Goal: Information Seeking & Learning: Learn about a topic

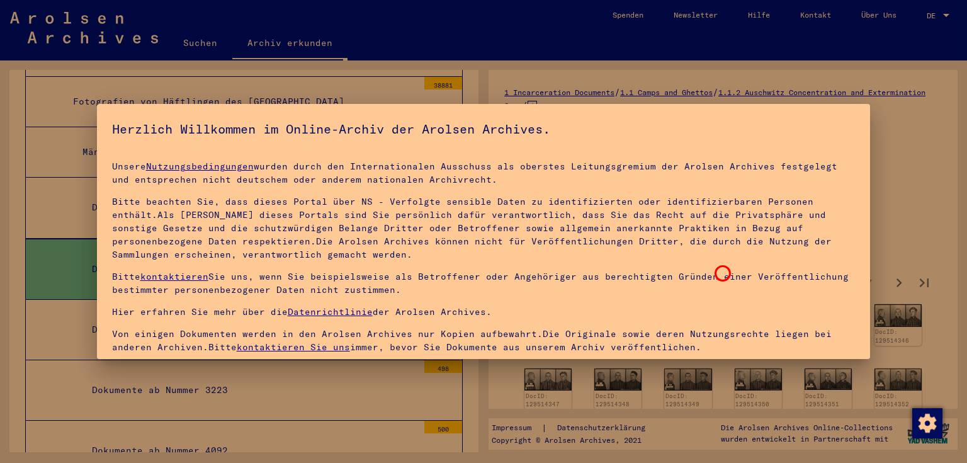
scroll to position [109, 0]
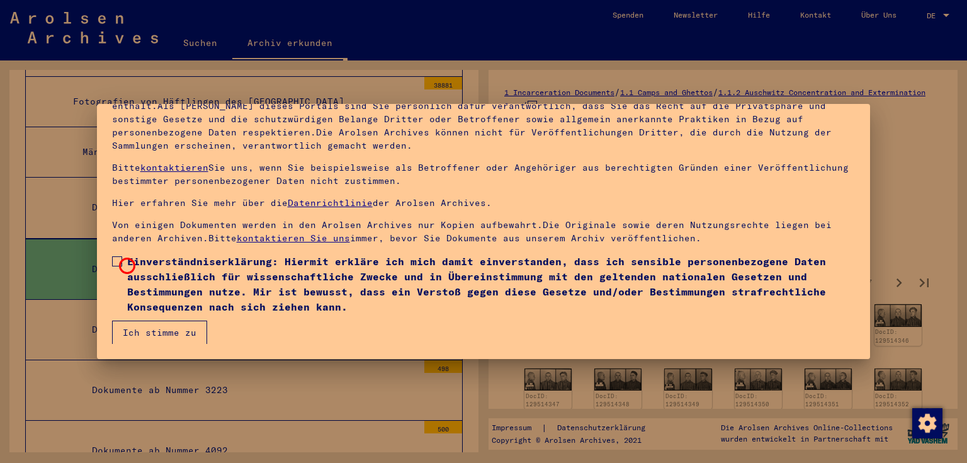
click at [125, 264] on label "Einverständniserklärung: Hiermit erkläre ich mich damit einverstanden, dass ich…" at bounding box center [483, 284] width 743 height 60
click at [159, 334] on button "Ich stimme zu" at bounding box center [159, 332] width 95 height 24
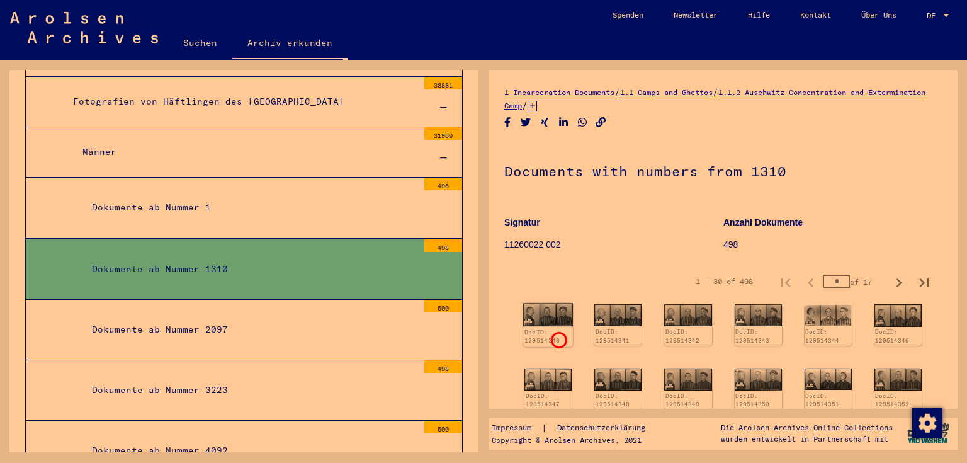
click at [557, 338] on div "DocID: 129514340" at bounding box center [548, 336] width 48 height 18
click at [624, 327] on div "DocID: 129514341" at bounding box center [618, 336] width 48 height 18
click at [619, 315] on img at bounding box center [618, 314] width 50 height 23
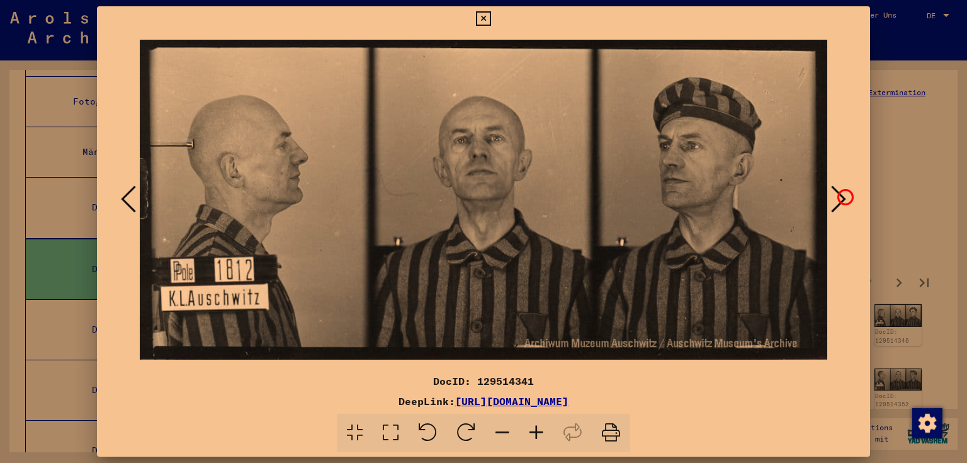
click at [843, 195] on icon at bounding box center [838, 199] width 15 height 30
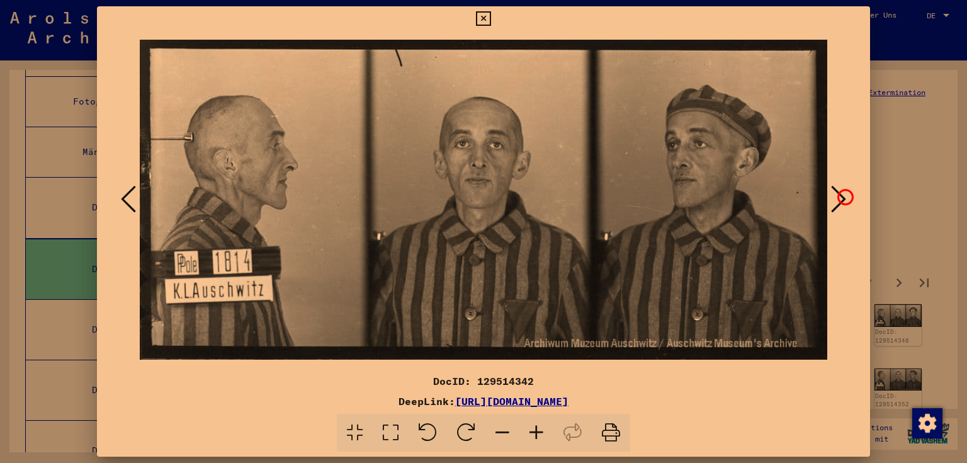
click at [843, 195] on icon at bounding box center [838, 199] width 15 height 30
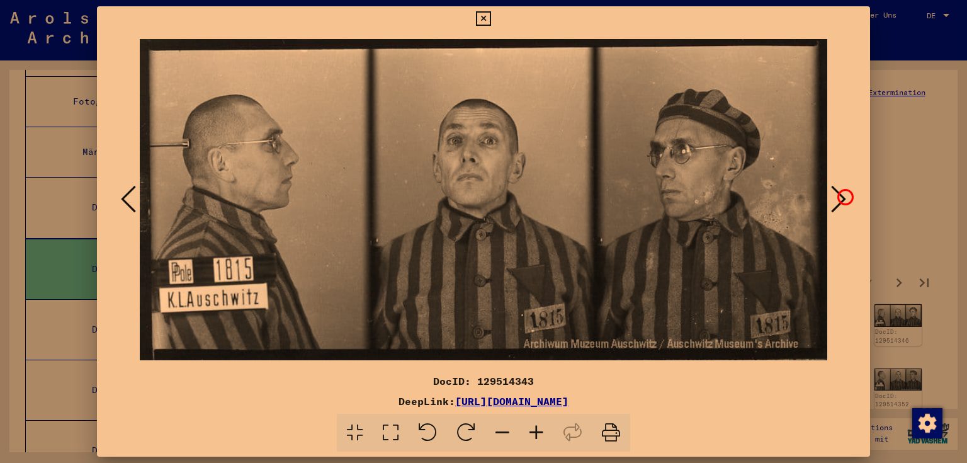
click at [843, 195] on icon at bounding box center [838, 199] width 15 height 30
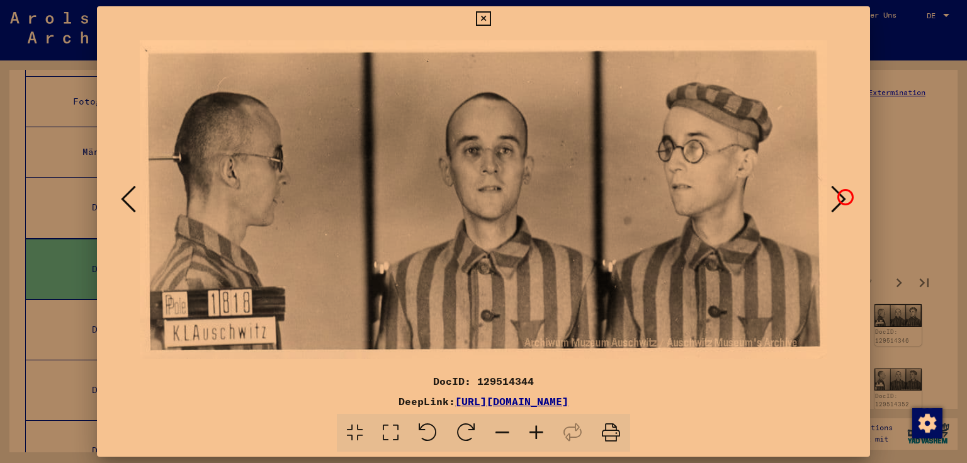
click at [843, 195] on icon at bounding box center [838, 199] width 15 height 30
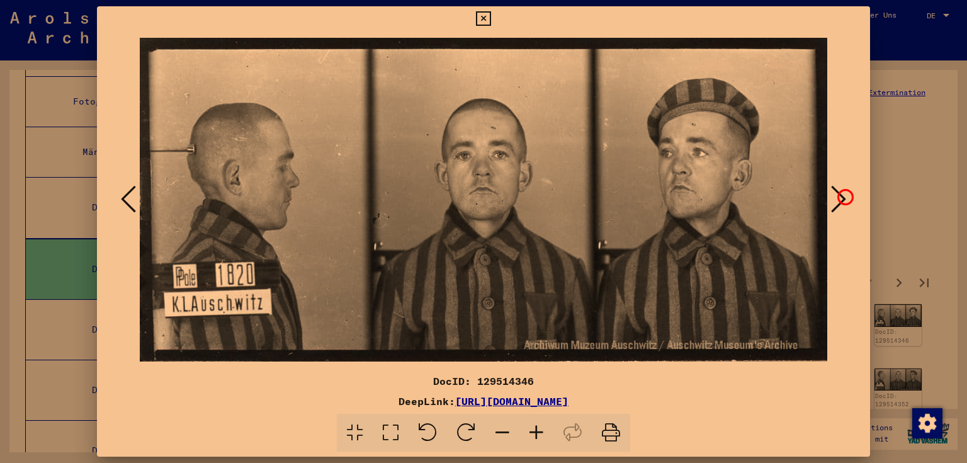
click at [843, 195] on icon at bounding box center [838, 199] width 15 height 30
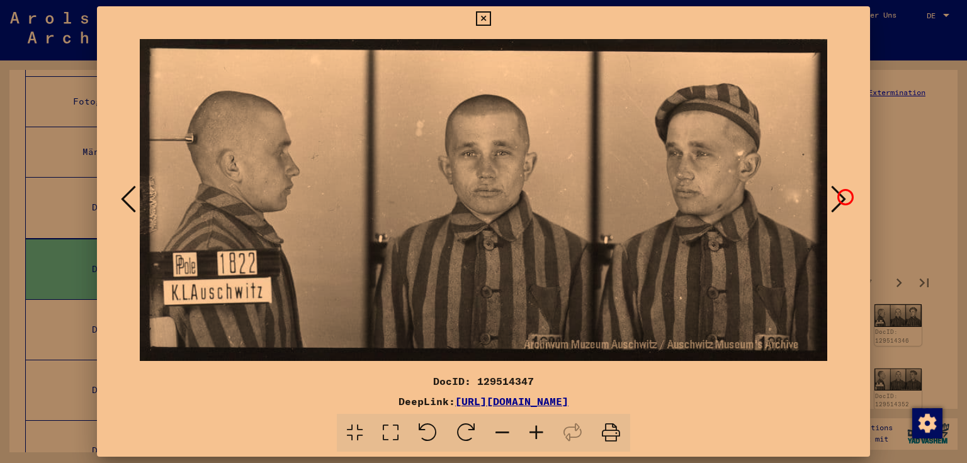
click at [843, 195] on icon at bounding box center [838, 199] width 15 height 30
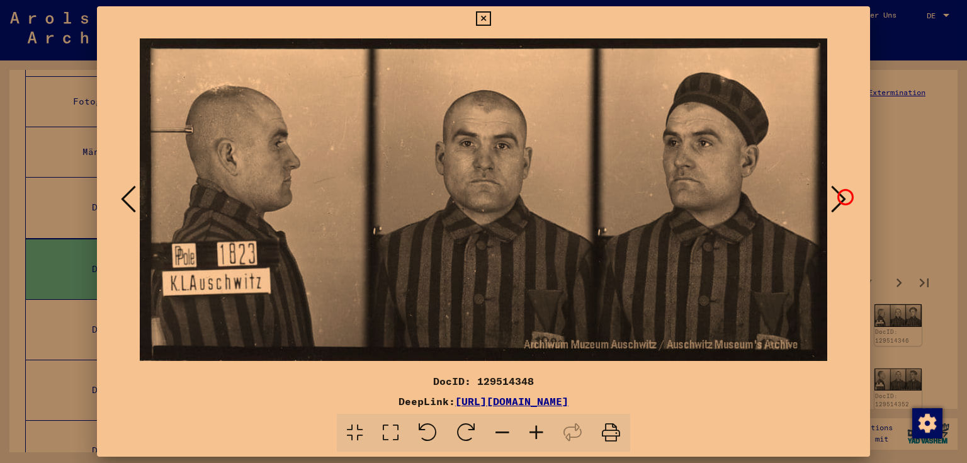
click at [843, 195] on icon at bounding box center [838, 199] width 15 height 30
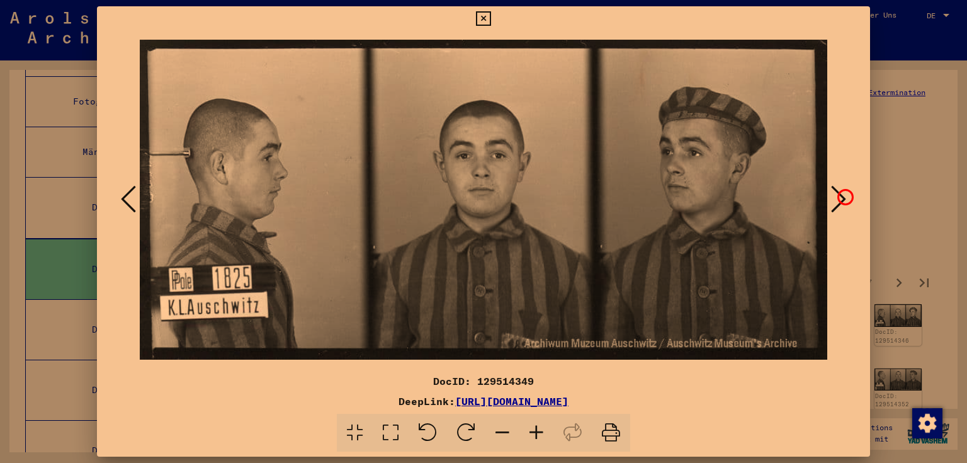
click at [843, 195] on icon at bounding box center [838, 199] width 15 height 30
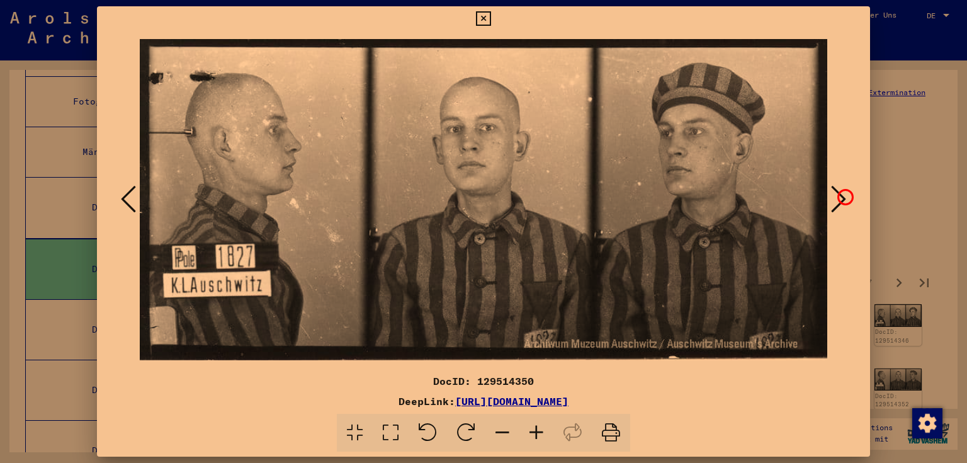
click at [843, 195] on icon at bounding box center [838, 199] width 15 height 30
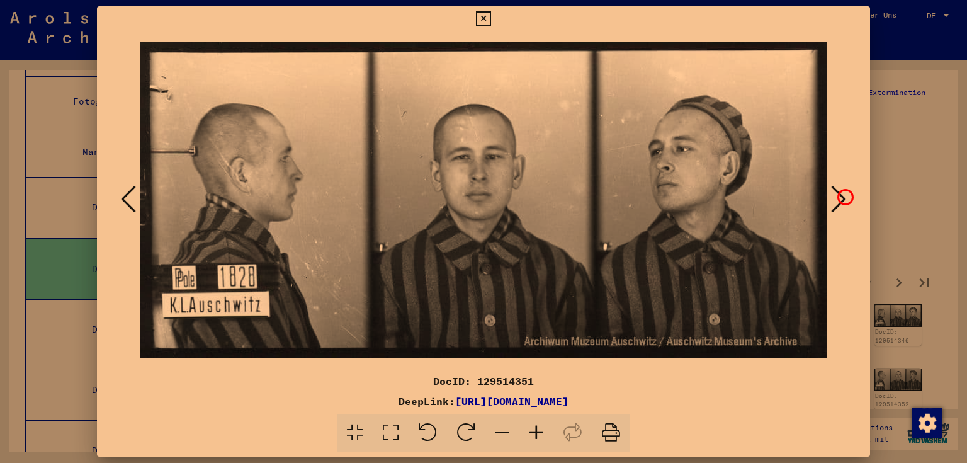
click at [843, 195] on icon at bounding box center [838, 199] width 15 height 30
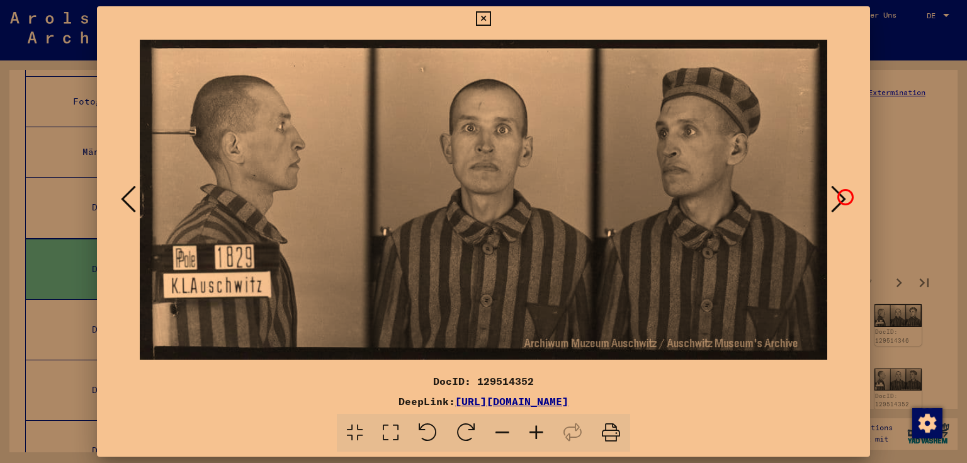
click at [843, 195] on icon at bounding box center [838, 199] width 15 height 30
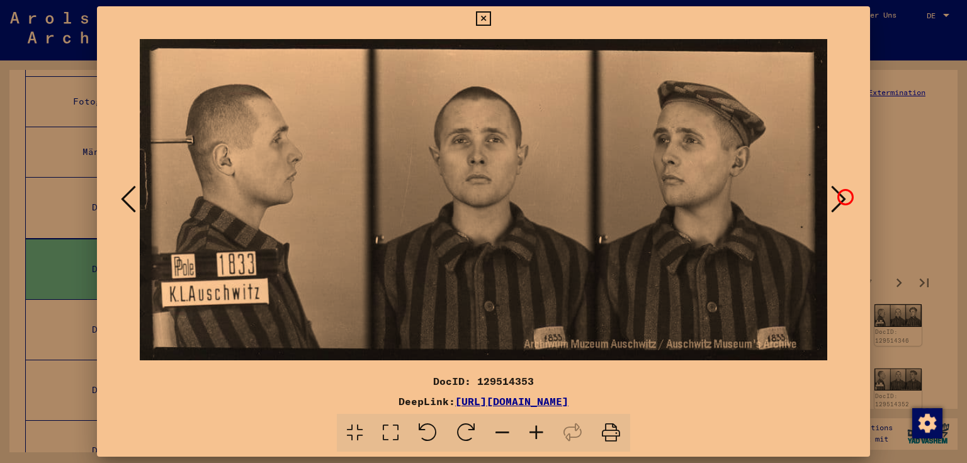
click at [843, 195] on icon at bounding box center [838, 199] width 15 height 30
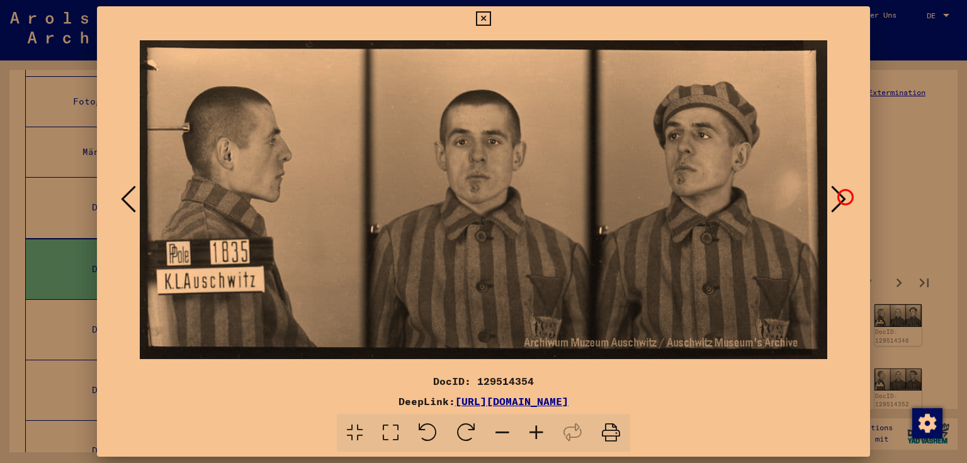
click at [844, 195] on icon at bounding box center [838, 199] width 15 height 30
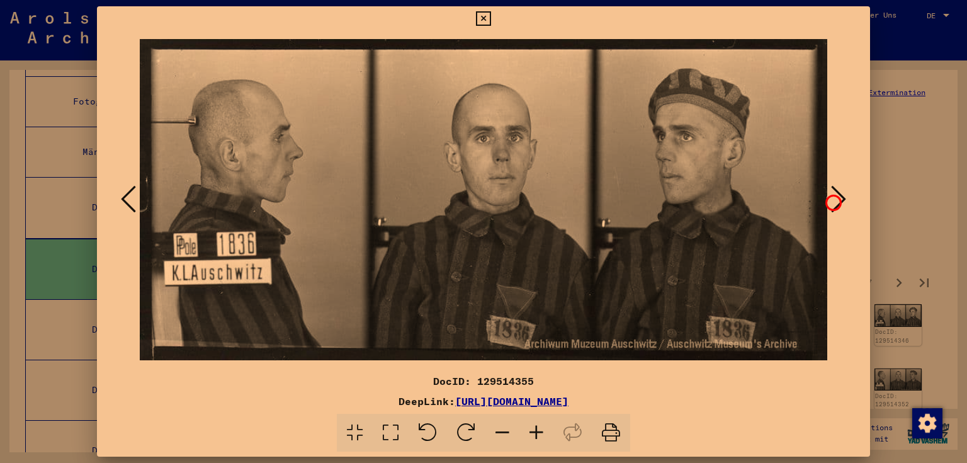
click at [831, 201] on icon at bounding box center [838, 199] width 15 height 30
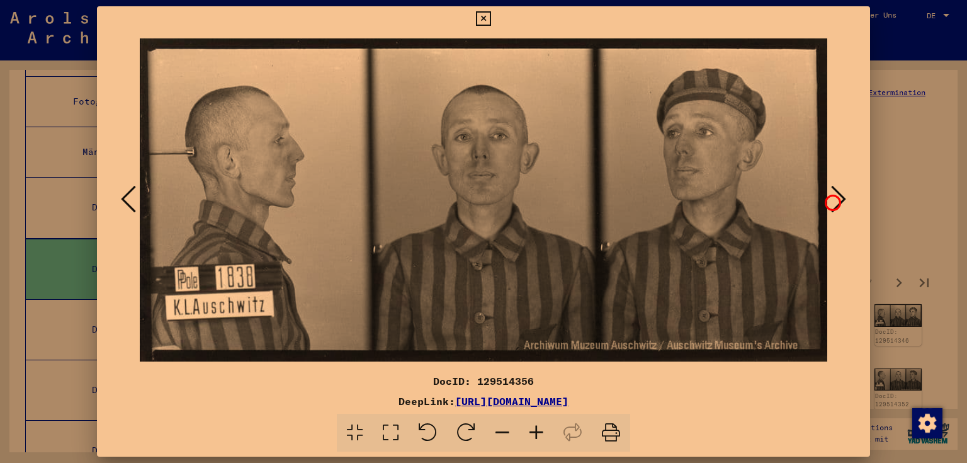
click at [832, 201] on icon at bounding box center [838, 199] width 15 height 30
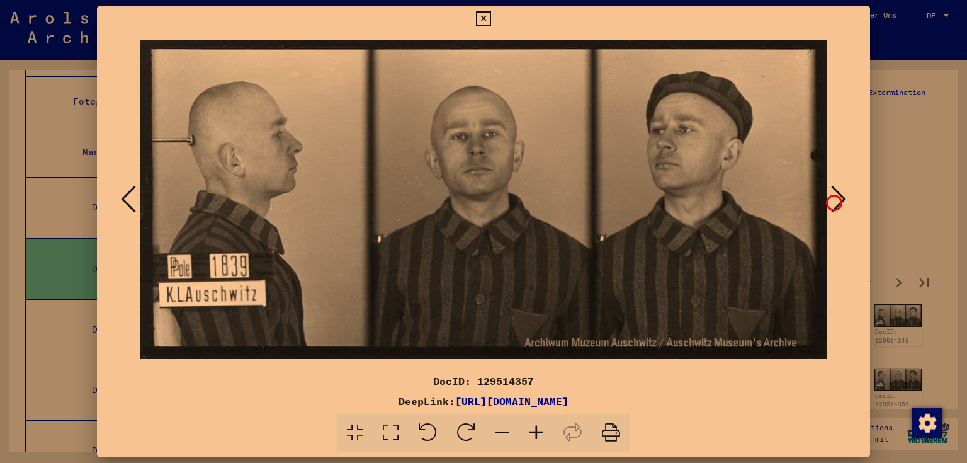
click at [833, 201] on icon at bounding box center [838, 199] width 15 height 30
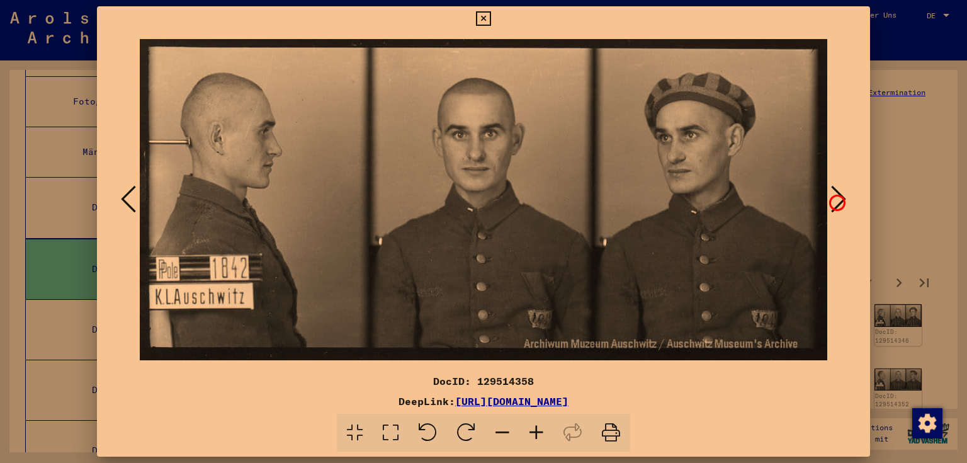
click at [835, 201] on icon at bounding box center [838, 199] width 15 height 30
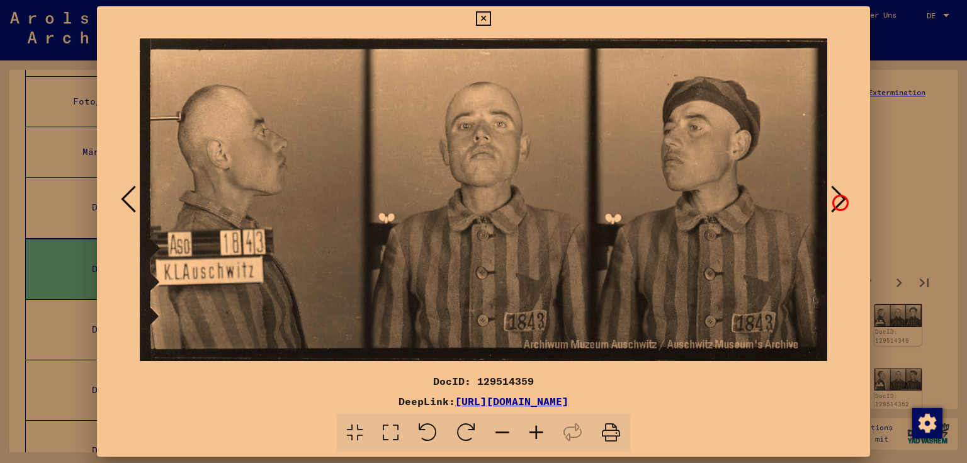
click at [838, 201] on icon at bounding box center [838, 199] width 15 height 30
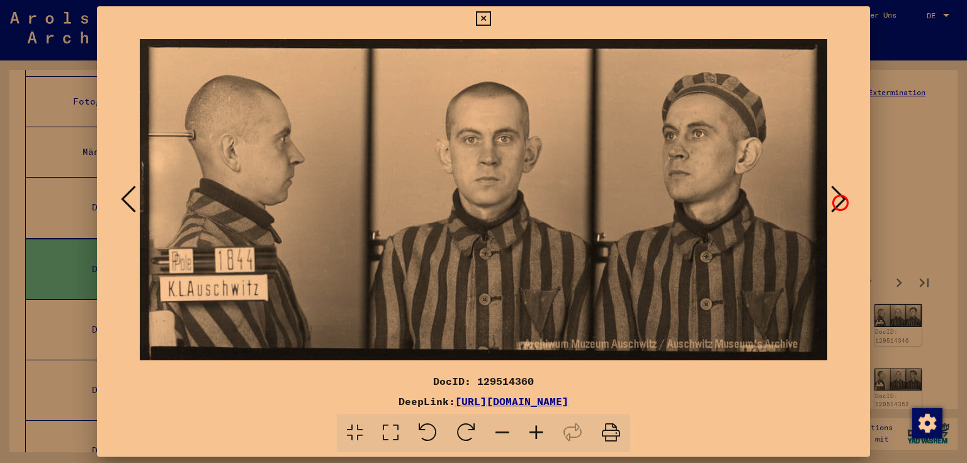
click at [838, 201] on icon at bounding box center [838, 199] width 15 height 30
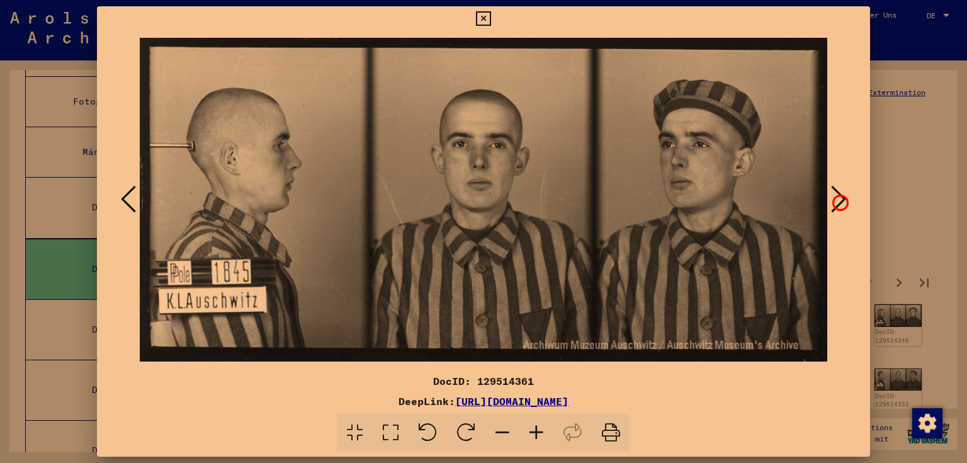
click at [838, 201] on icon at bounding box center [838, 199] width 15 height 30
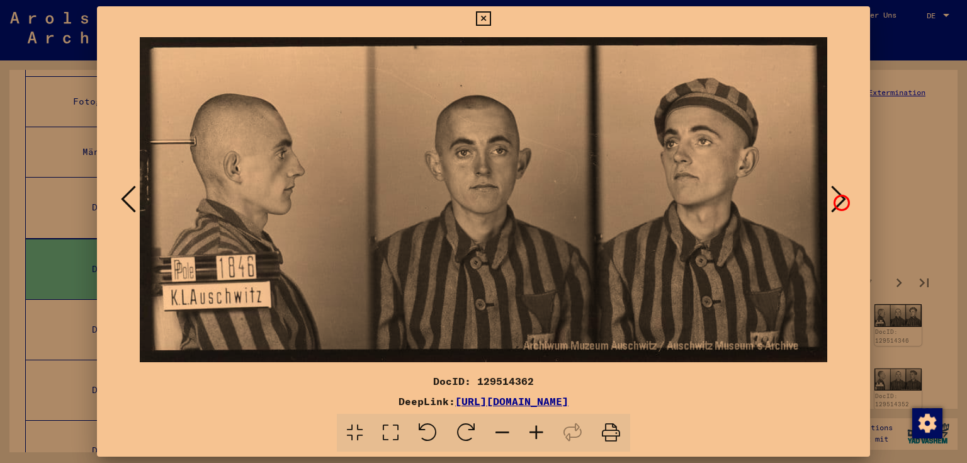
click at [839, 201] on icon at bounding box center [838, 199] width 15 height 30
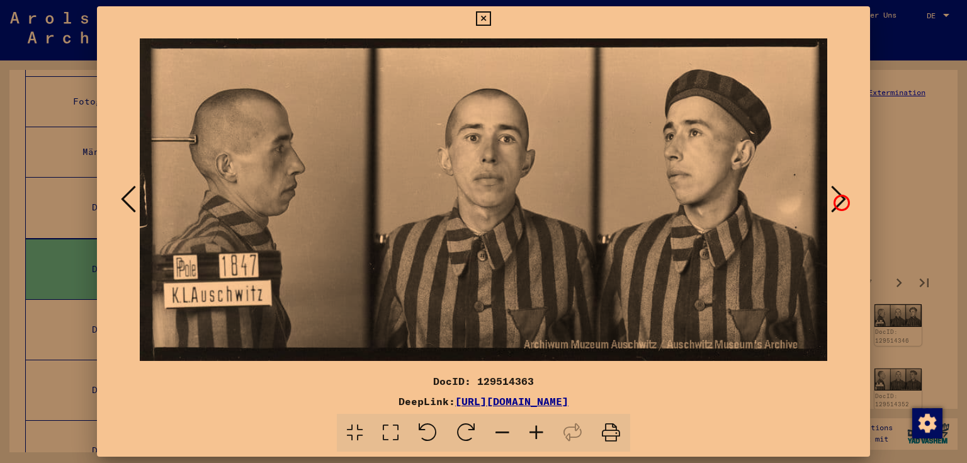
click at [839, 201] on icon at bounding box center [838, 199] width 15 height 30
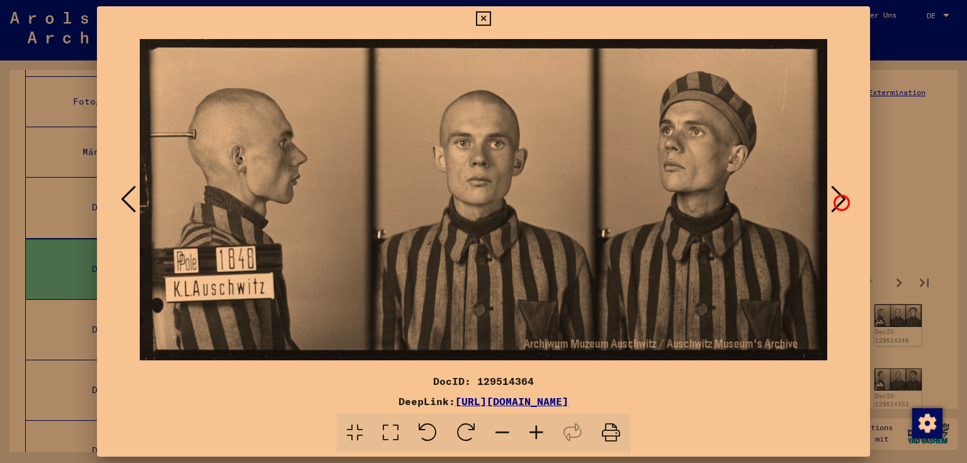
click at [841, 201] on icon at bounding box center [838, 199] width 15 height 30
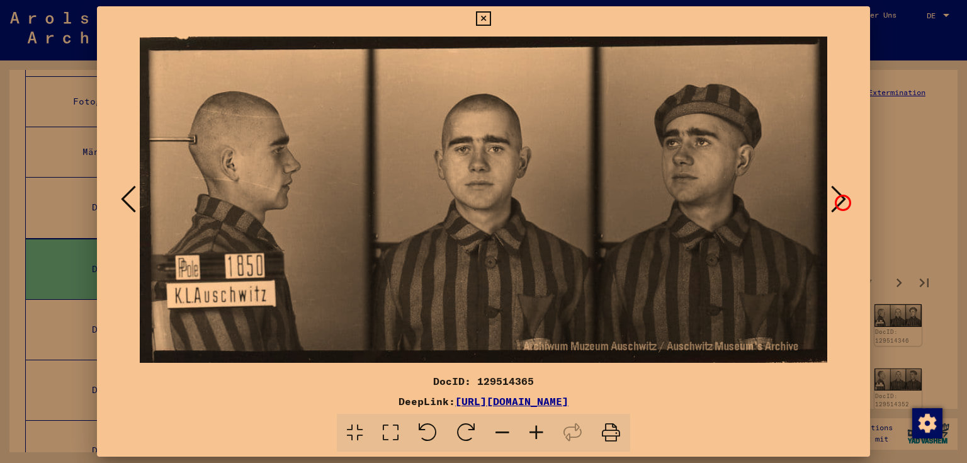
click at [841, 201] on icon at bounding box center [838, 199] width 15 height 30
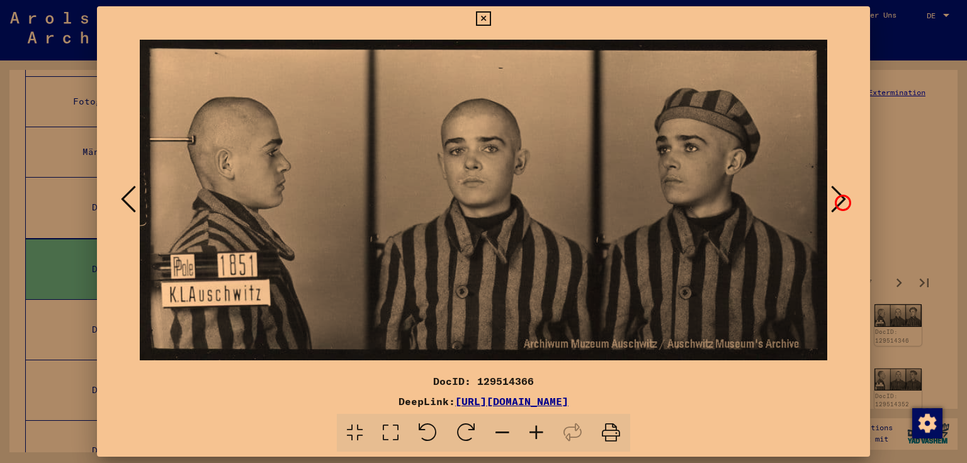
click at [841, 201] on icon at bounding box center [838, 199] width 15 height 30
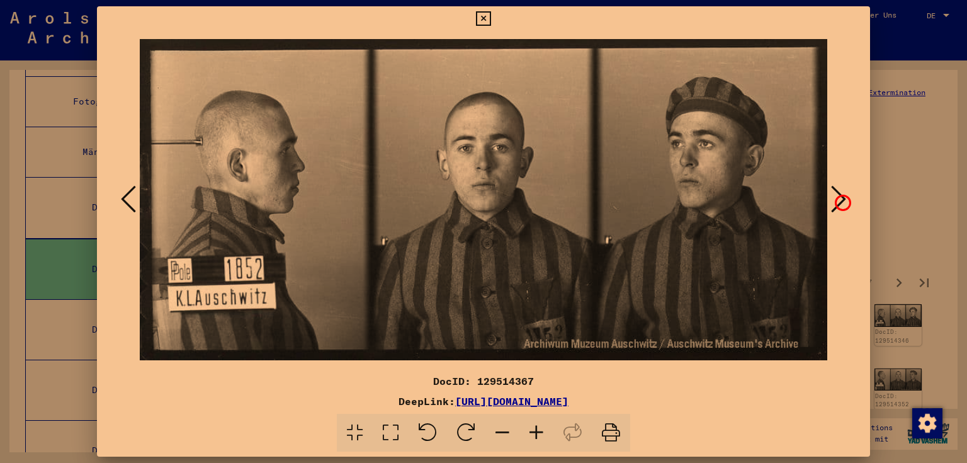
click at [841, 201] on icon at bounding box center [838, 199] width 15 height 30
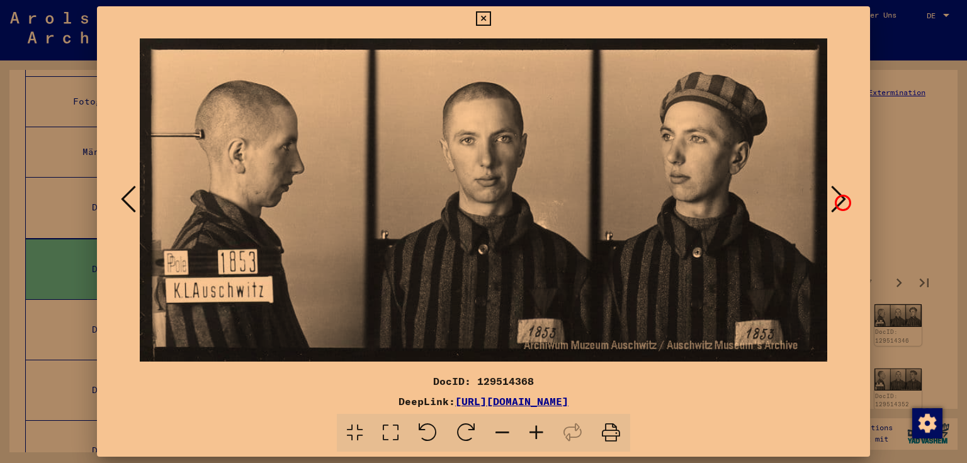
click at [841, 201] on icon at bounding box center [838, 199] width 15 height 30
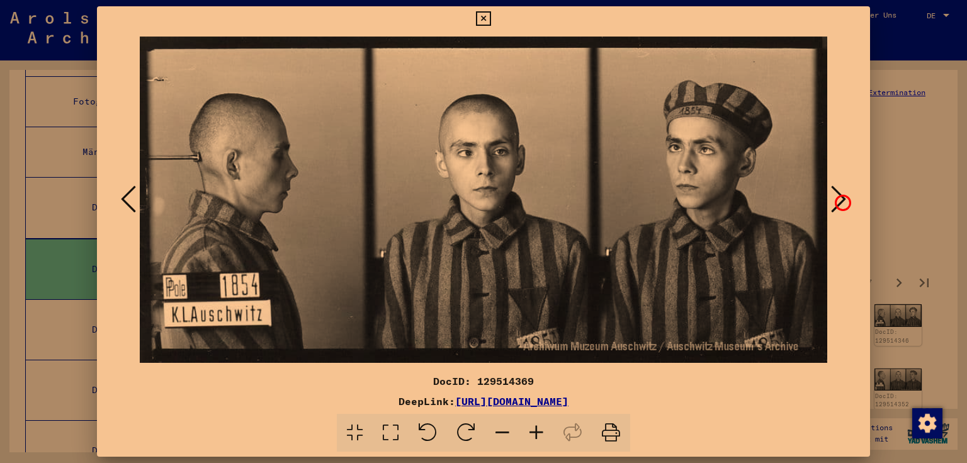
click at [841, 201] on icon at bounding box center [838, 199] width 15 height 30
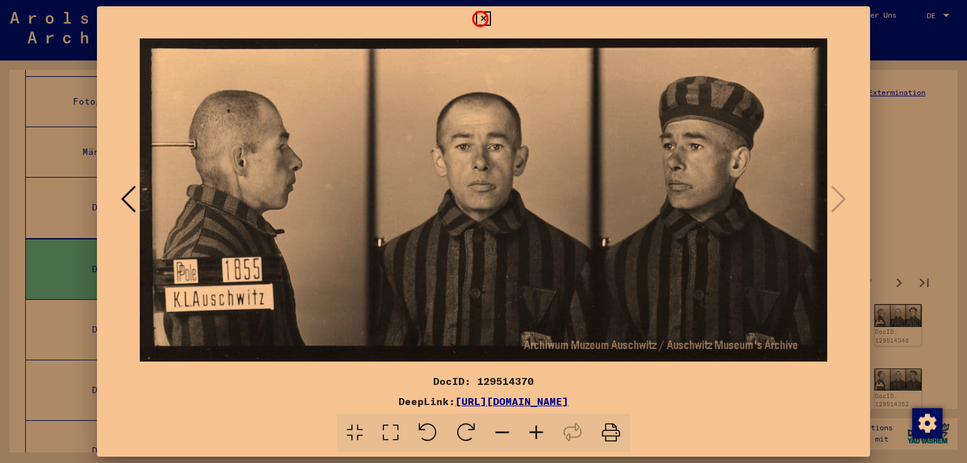
click at [478, 17] on icon at bounding box center [483, 18] width 14 height 15
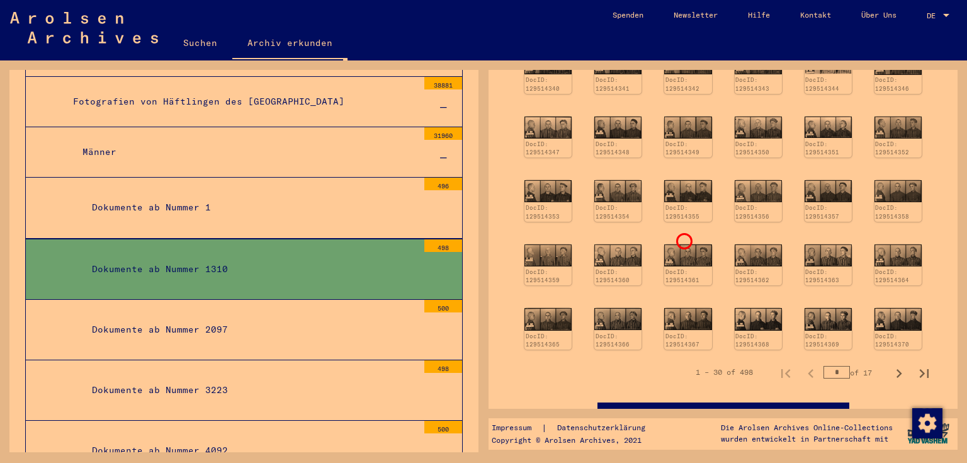
scroll to position [378, 0]
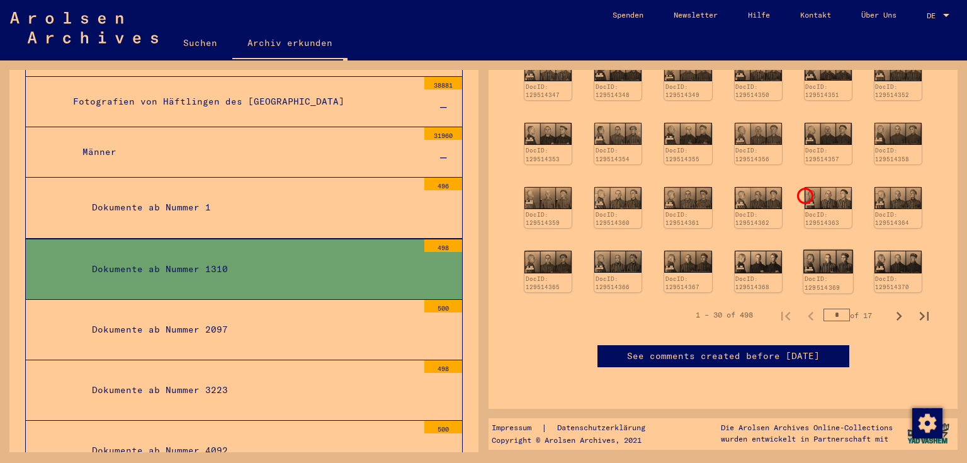
click at [803, 250] on img at bounding box center [828, 261] width 50 height 23
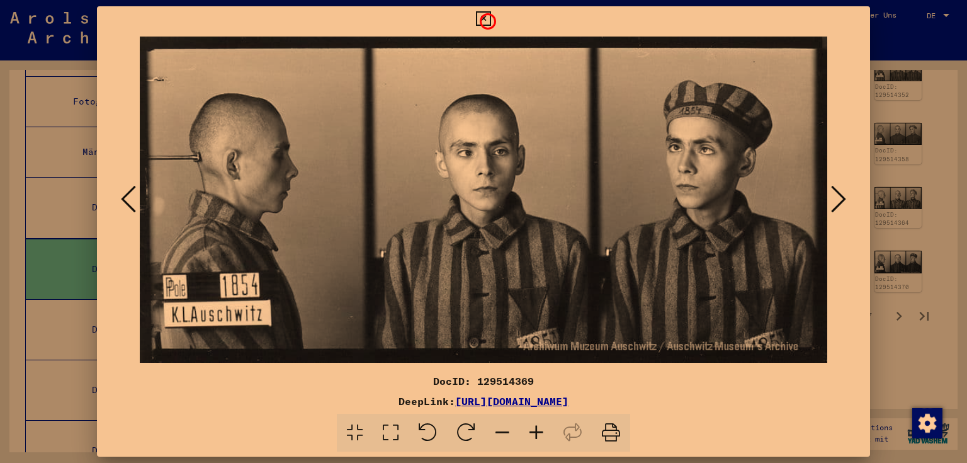
click at [486, 20] on icon at bounding box center [483, 18] width 14 height 15
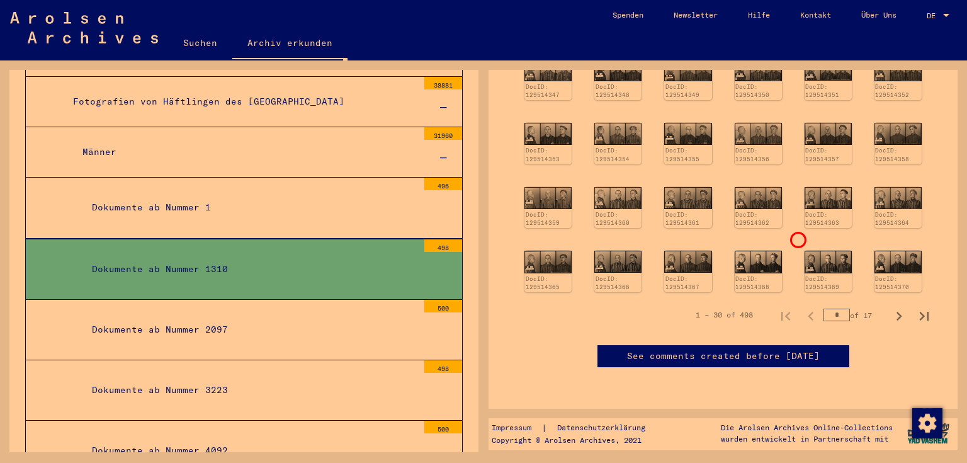
drag, startPoint x: 835, startPoint y: 239, endPoint x: 788, endPoint y: 237, distance: 47.2
click at [788, 302] on div "1 – 30 of 498 * of 17" at bounding box center [808, 314] width 256 height 25
type input "**"
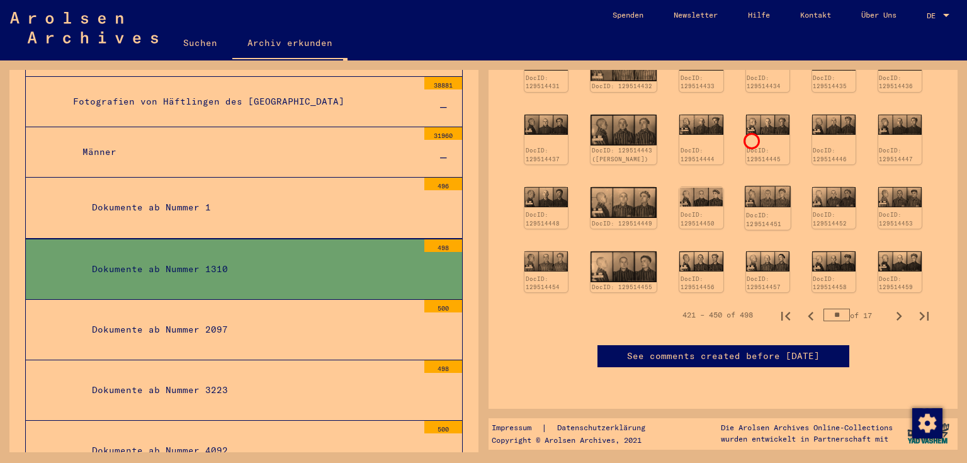
click at [750, 186] on img at bounding box center [767, 196] width 46 height 21
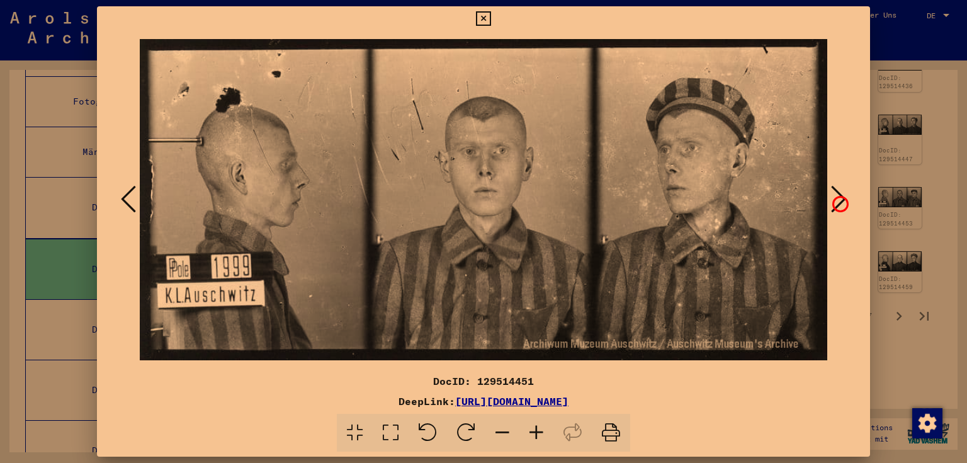
click at [838, 202] on icon at bounding box center [838, 199] width 15 height 30
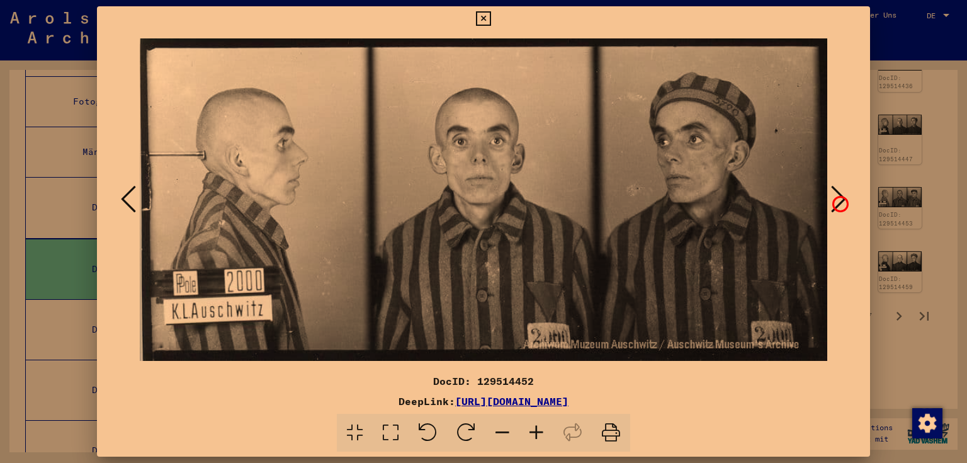
click at [838, 202] on icon at bounding box center [838, 199] width 15 height 30
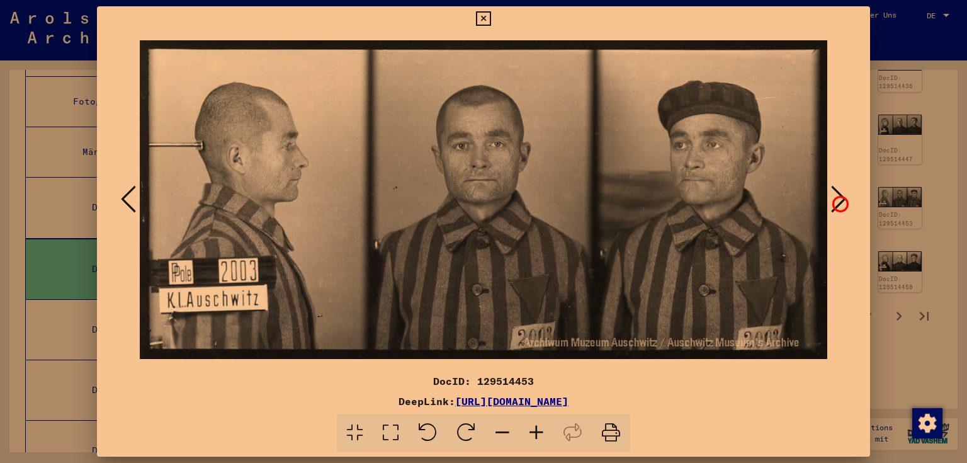
click at [838, 202] on icon at bounding box center [838, 199] width 15 height 30
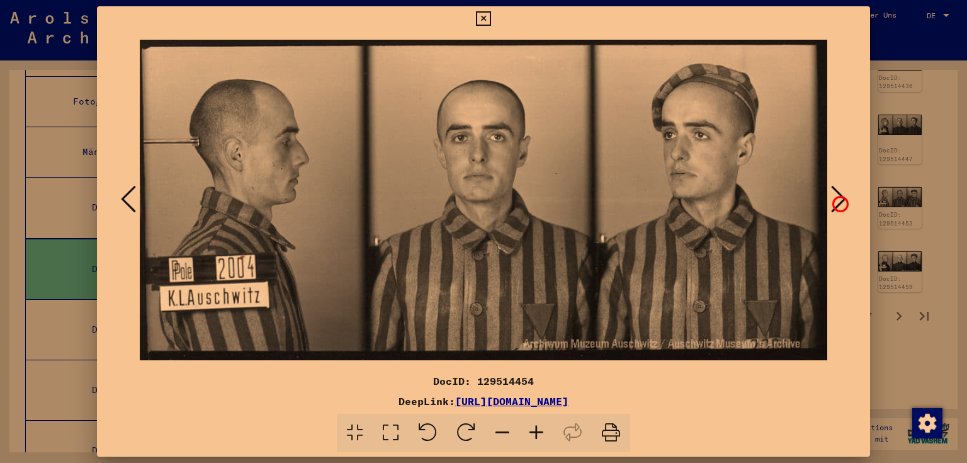
click at [838, 202] on icon at bounding box center [838, 199] width 15 height 30
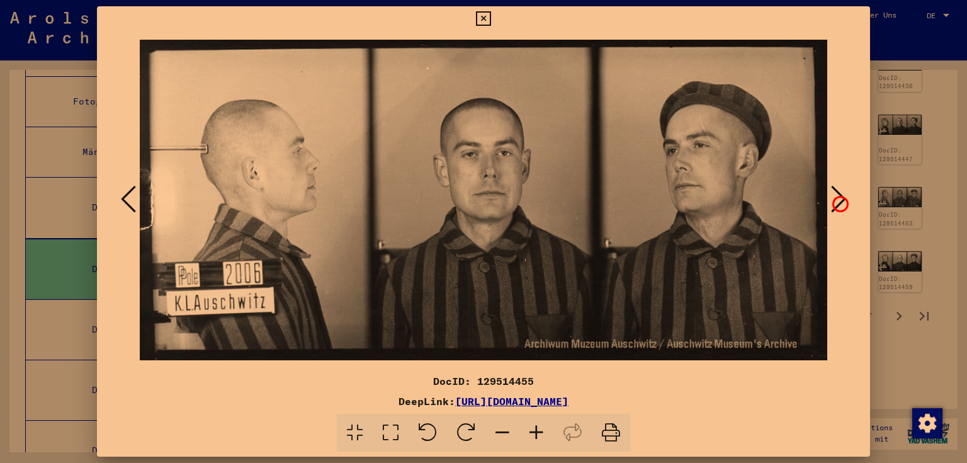
click at [838, 202] on icon at bounding box center [838, 199] width 15 height 30
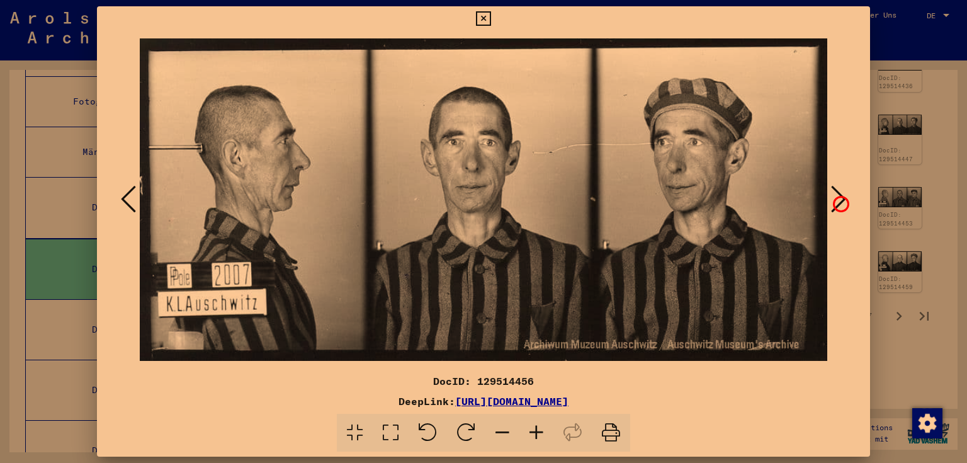
click at [839, 202] on icon at bounding box center [838, 199] width 15 height 30
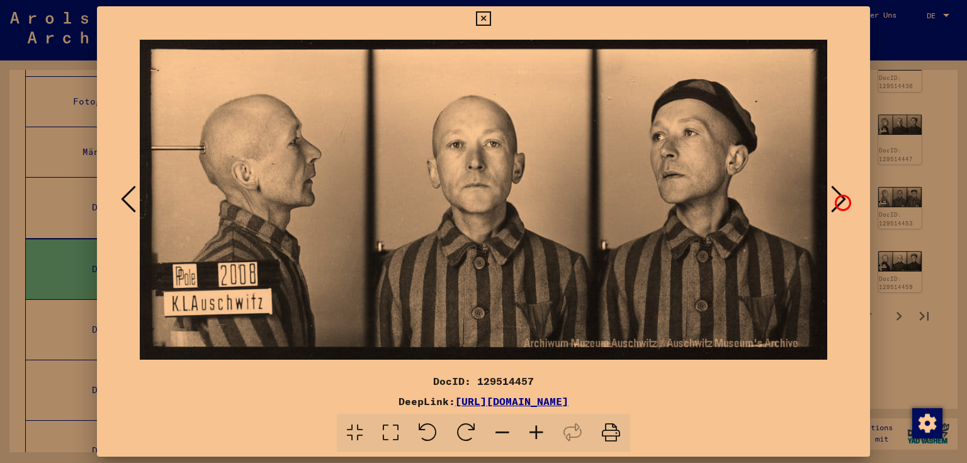
click at [841, 201] on icon at bounding box center [838, 199] width 15 height 30
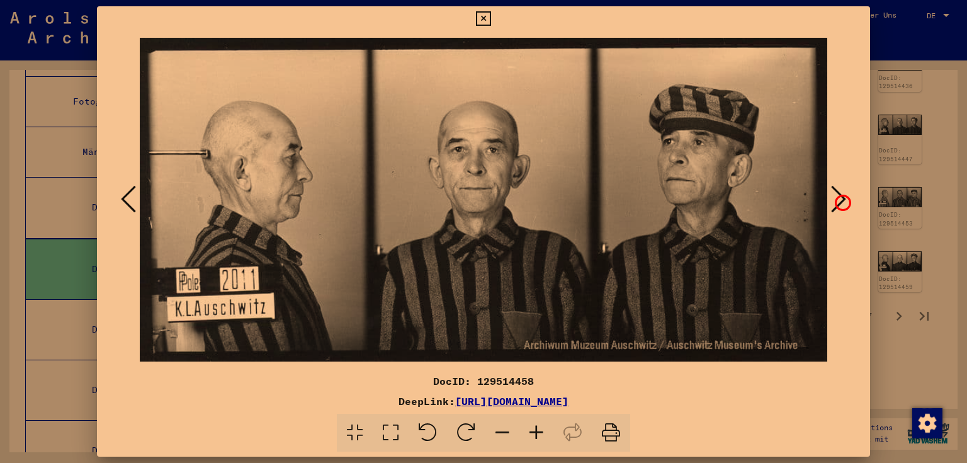
click at [841, 201] on icon at bounding box center [838, 199] width 15 height 30
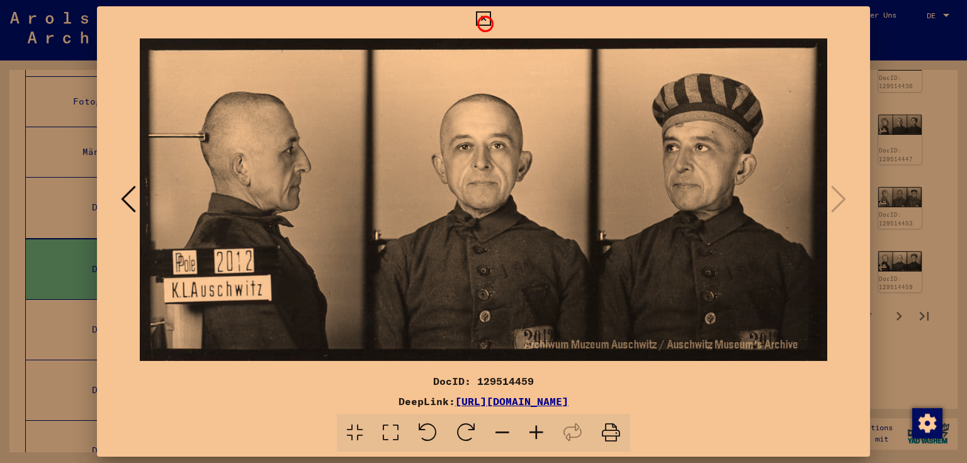
click at [483, 22] on icon at bounding box center [483, 18] width 14 height 15
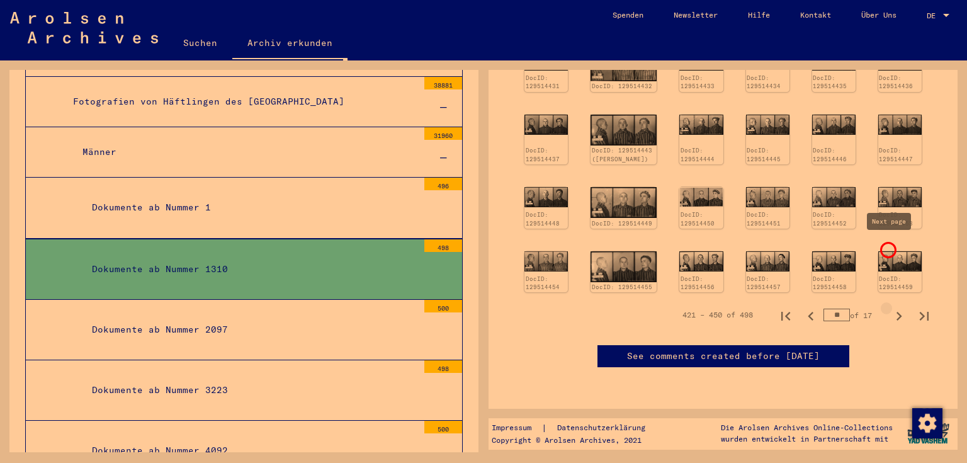
click at [890, 307] on icon "Next page" at bounding box center [899, 316] width 18 height 18
type input "**"
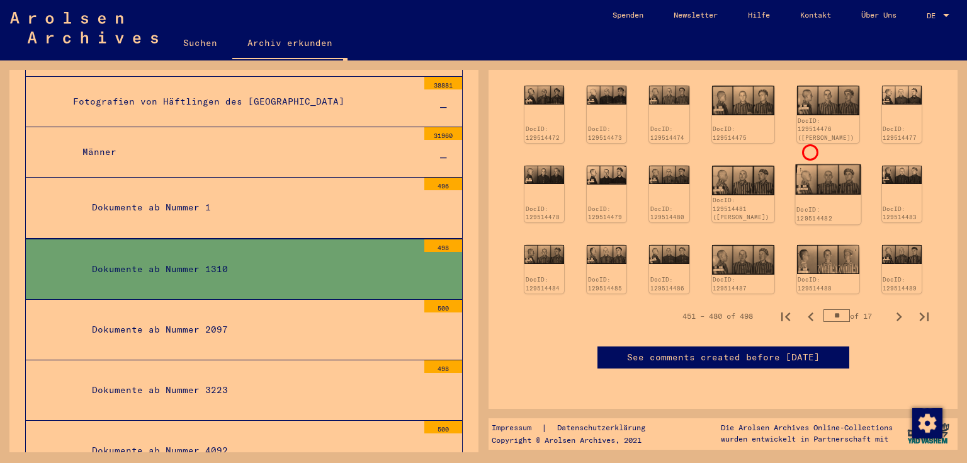
click at [808, 204] on div "DocID: 129514482" at bounding box center [827, 214] width 65 height 20
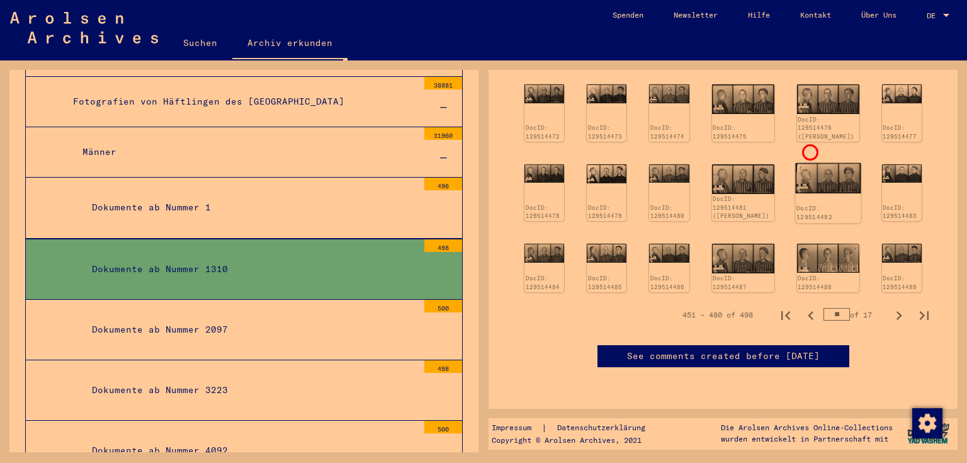
scroll to position [406, 0]
click at [808, 163] on img at bounding box center [827, 178] width 65 height 31
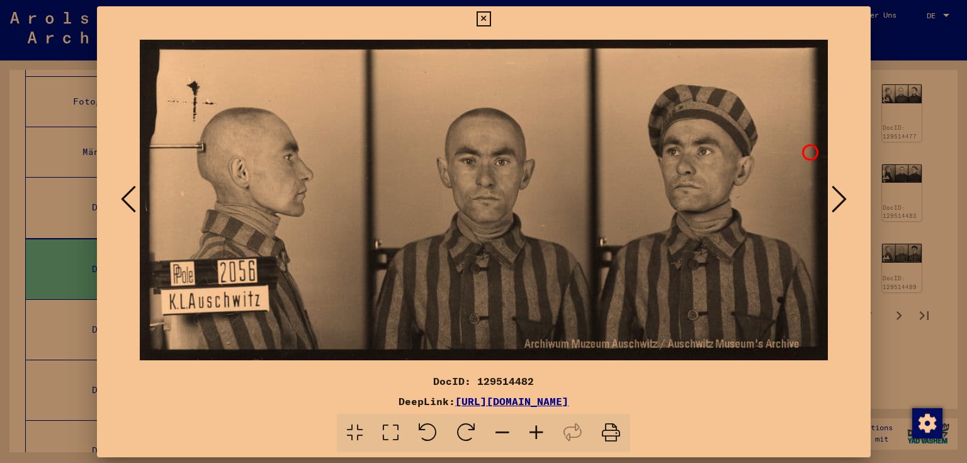
click at [808, 150] on div "DocID: 129514482 DeepLink: [URL][DOMAIN_NAME]" at bounding box center [483, 231] width 773 height 451
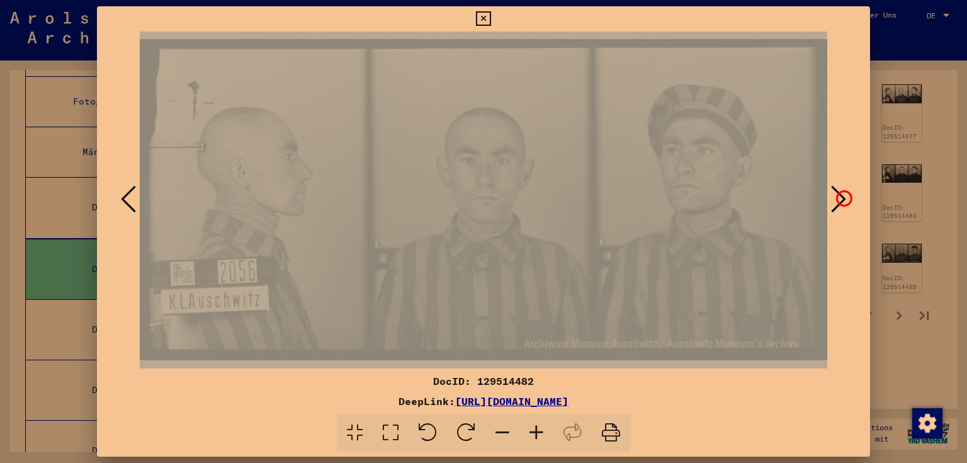
click at [842, 196] on icon at bounding box center [838, 199] width 15 height 30
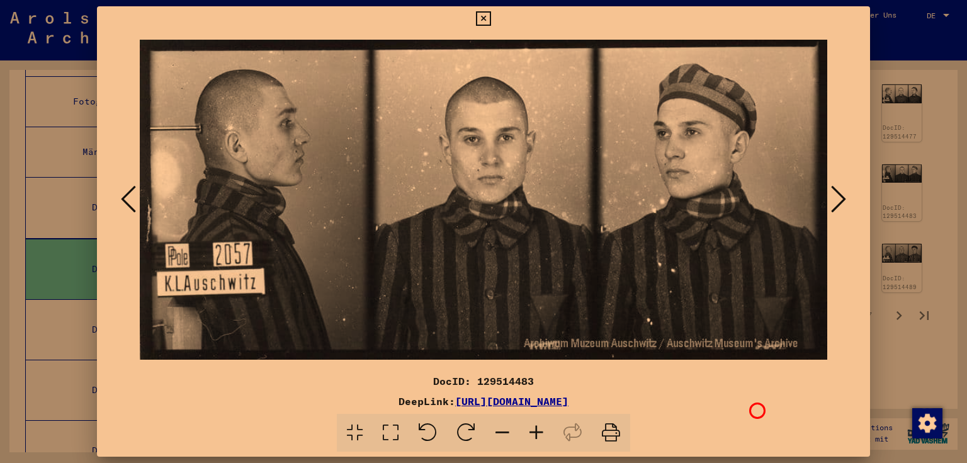
click at [763, 407] on div "DeepLink: [URL][DOMAIN_NAME]" at bounding box center [483, 400] width 773 height 15
click at [836, 198] on icon at bounding box center [838, 199] width 15 height 30
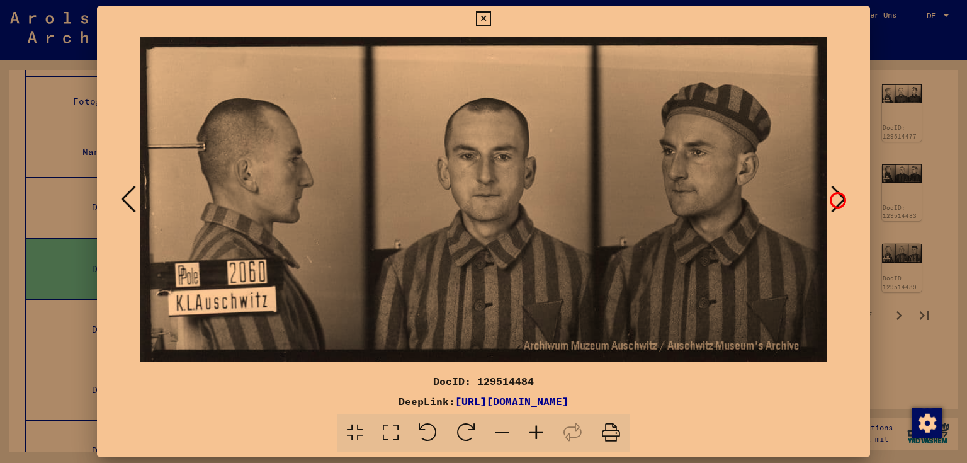
click at [836, 198] on icon at bounding box center [838, 199] width 15 height 30
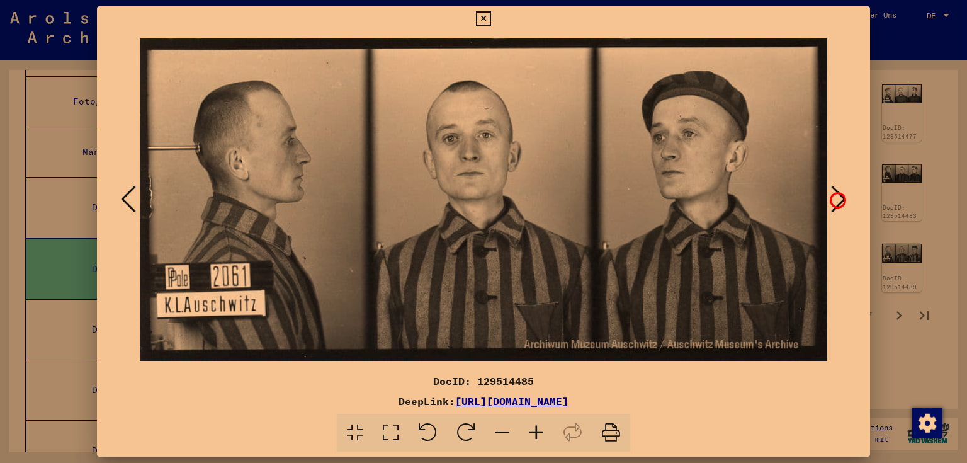
click at [836, 198] on icon at bounding box center [838, 199] width 15 height 30
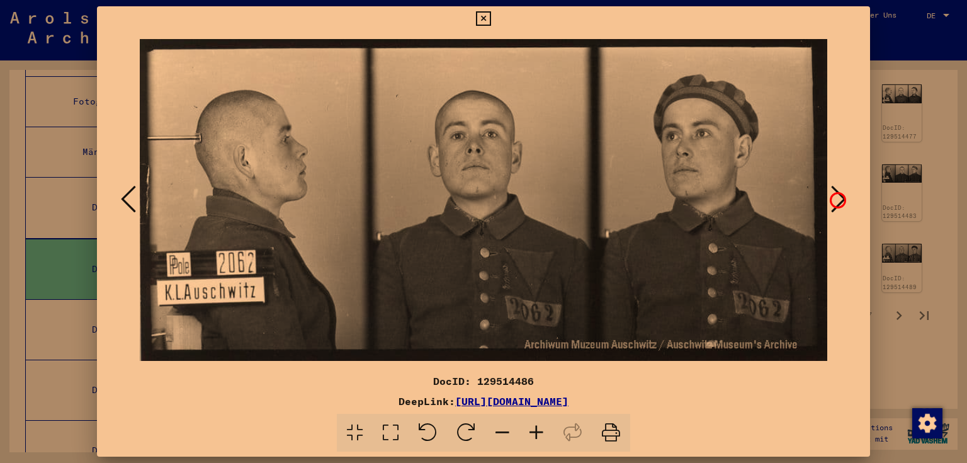
click at [836, 198] on icon at bounding box center [838, 199] width 15 height 30
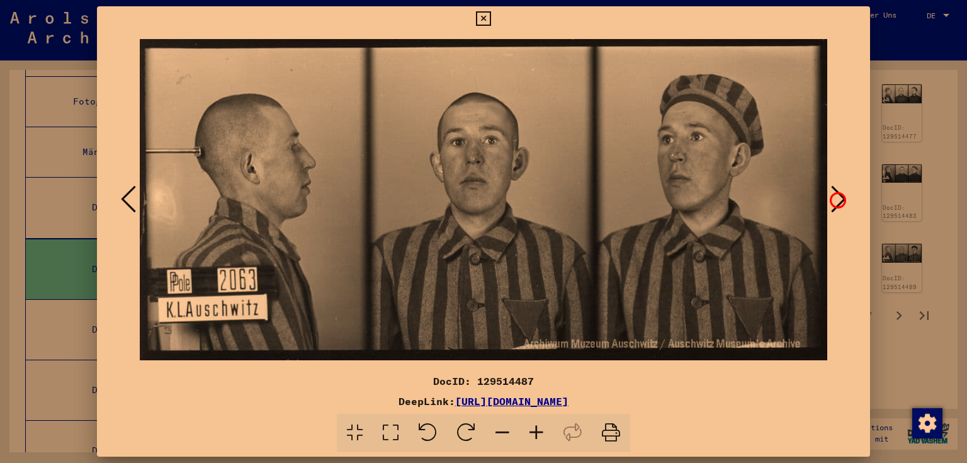
click at [836, 198] on icon at bounding box center [838, 199] width 15 height 30
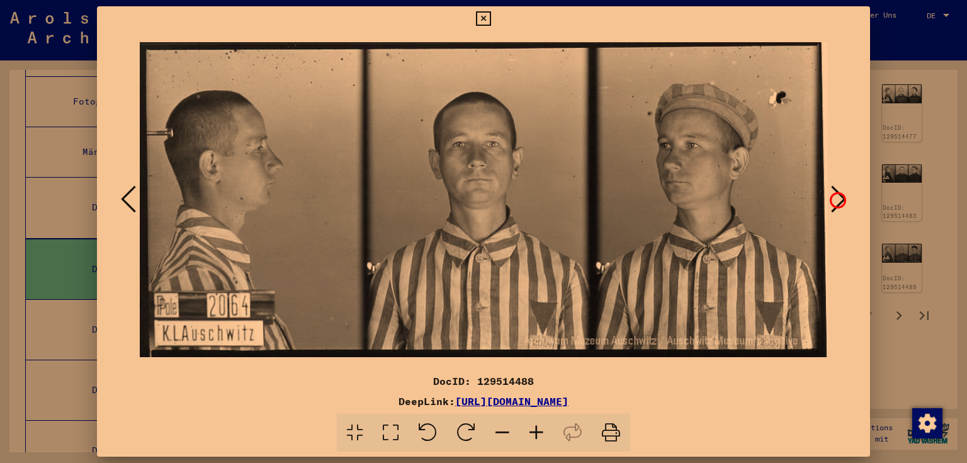
click at [836, 198] on icon at bounding box center [838, 199] width 15 height 30
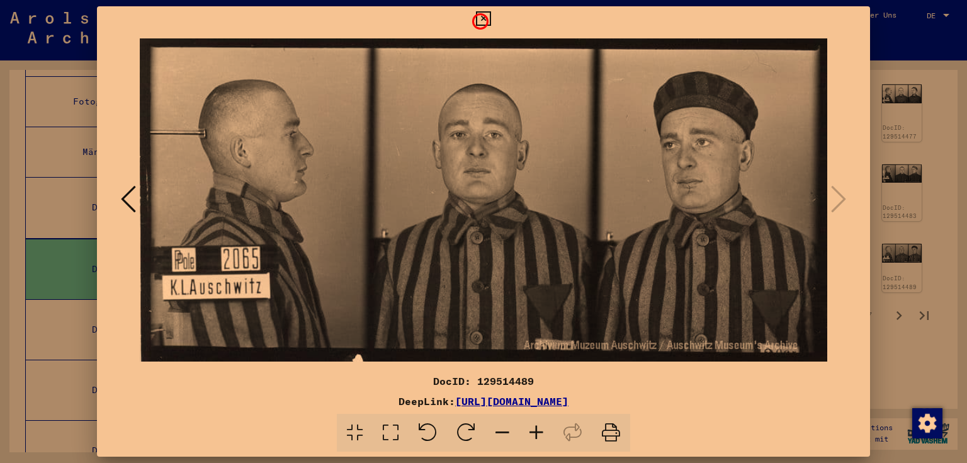
click at [478, 20] on icon at bounding box center [483, 18] width 14 height 15
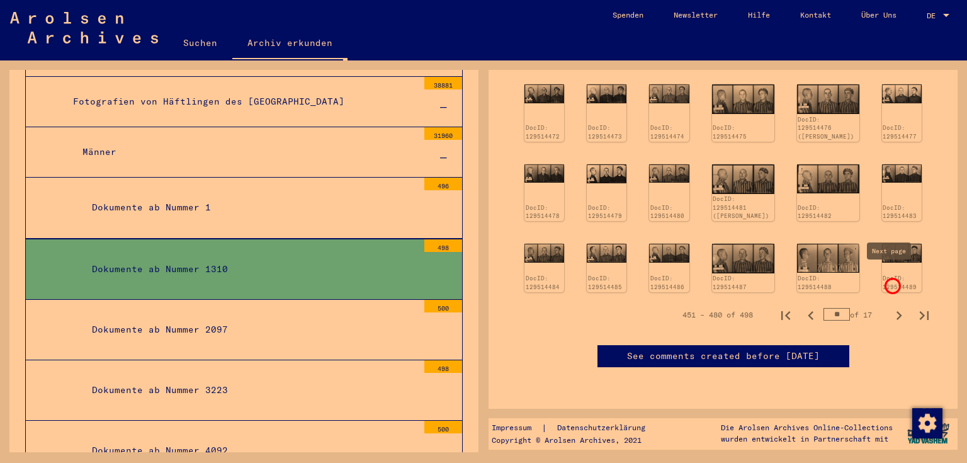
click at [890, 306] on icon "Next page" at bounding box center [899, 315] width 18 height 18
type input "**"
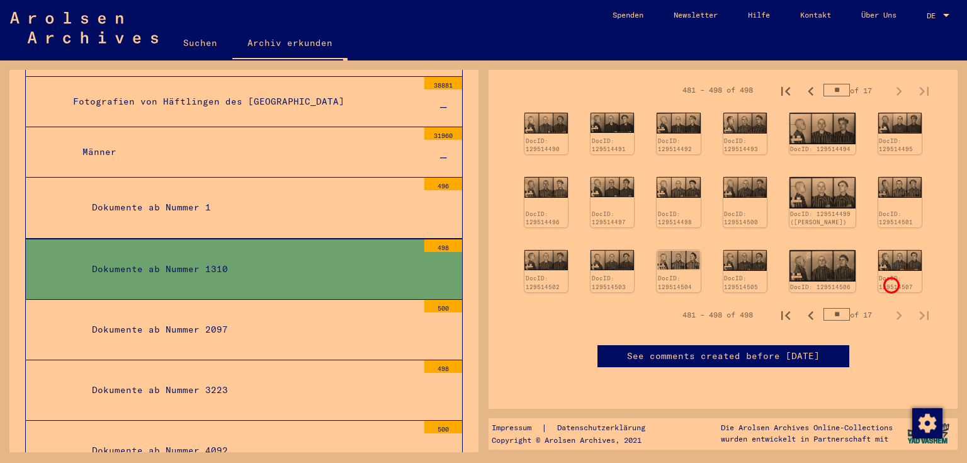
scroll to position [154, 0]
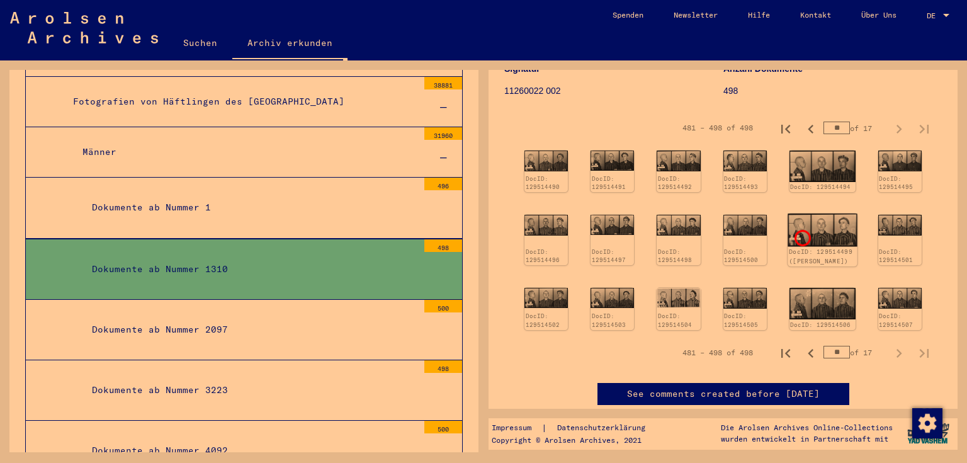
click at [800, 247] on div "DocID: 129514499 ([PERSON_NAME])" at bounding box center [822, 256] width 67 height 18
click at [813, 228] on img at bounding box center [821, 229] width 69 height 33
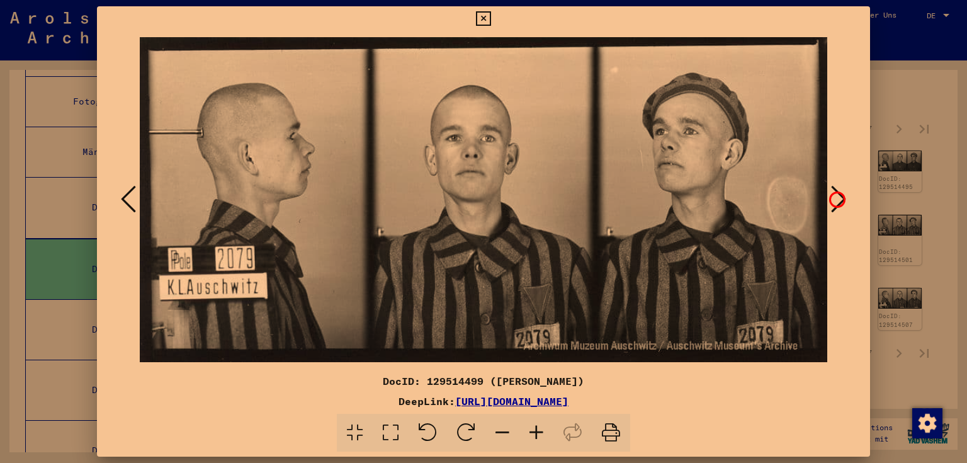
click at [835, 198] on icon at bounding box center [838, 199] width 15 height 30
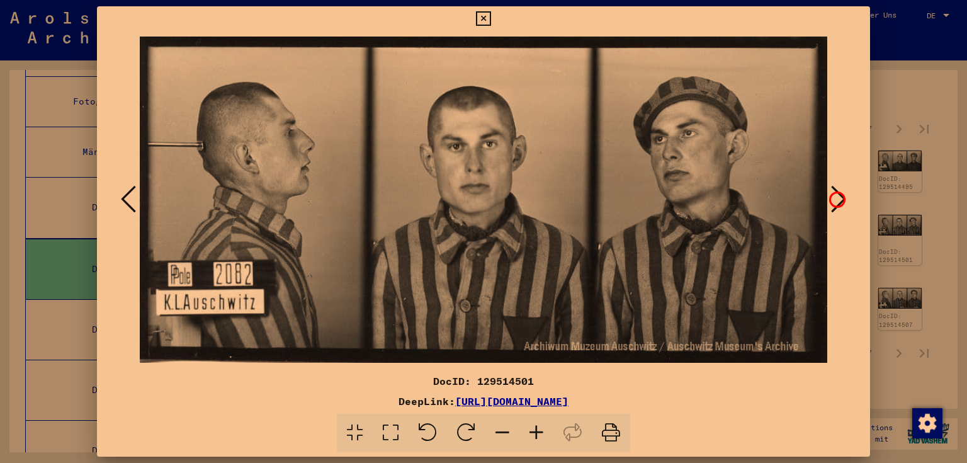
click at [835, 198] on icon at bounding box center [838, 199] width 15 height 30
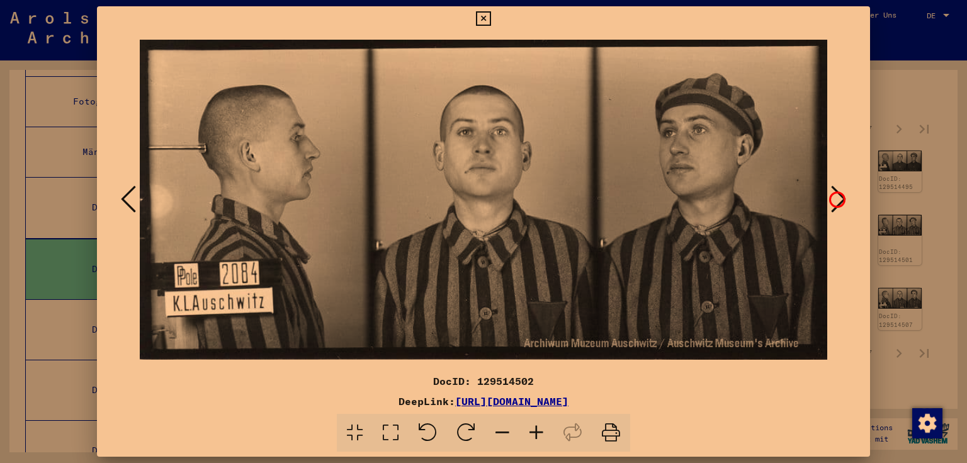
click at [835, 198] on icon at bounding box center [838, 199] width 15 height 30
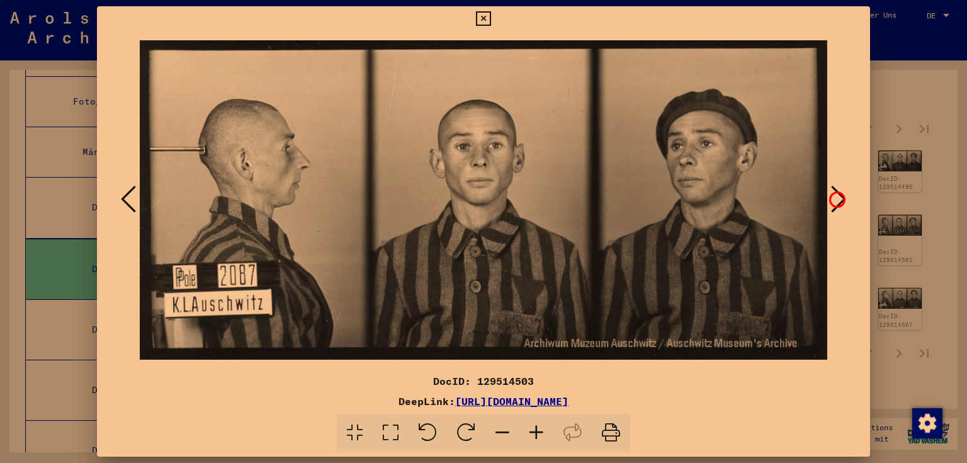
click at [835, 198] on icon at bounding box center [838, 199] width 15 height 30
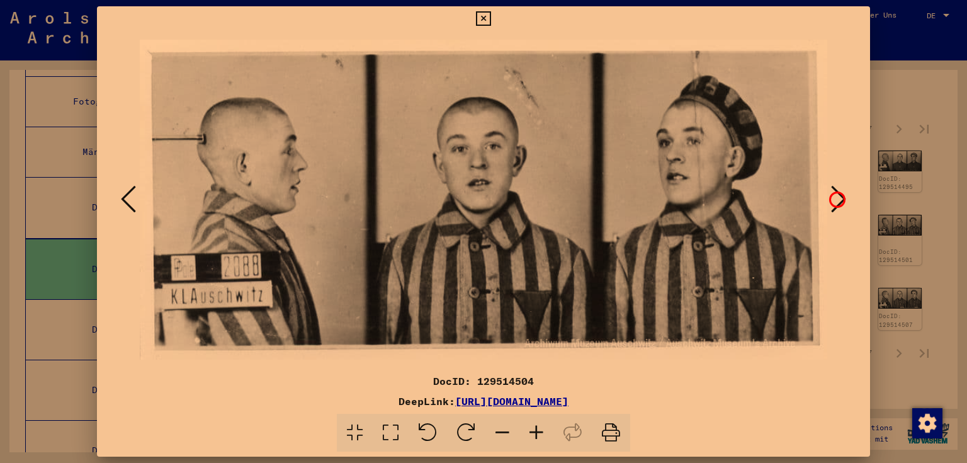
click at [835, 198] on icon at bounding box center [838, 199] width 15 height 30
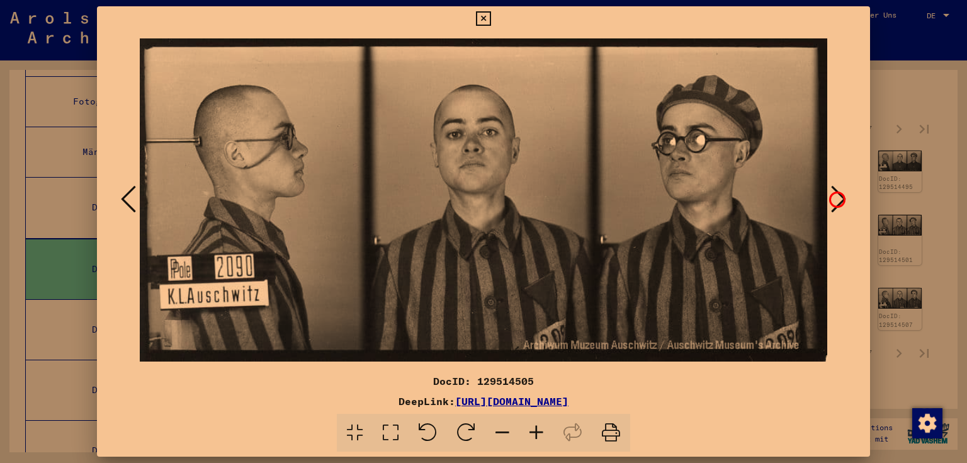
click at [835, 198] on icon at bounding box center [838, 199] width 15 height 30
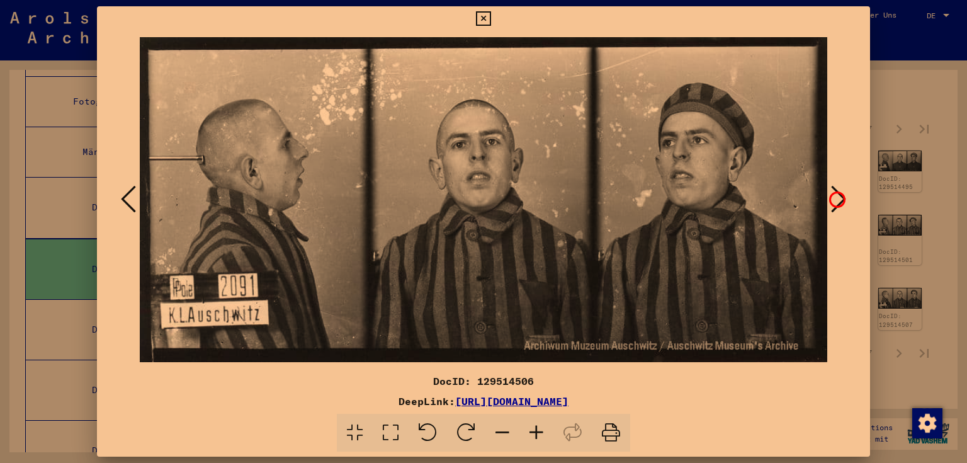
click at [835, 198] on icon at bounding box center [838, 199] width 15 height 30
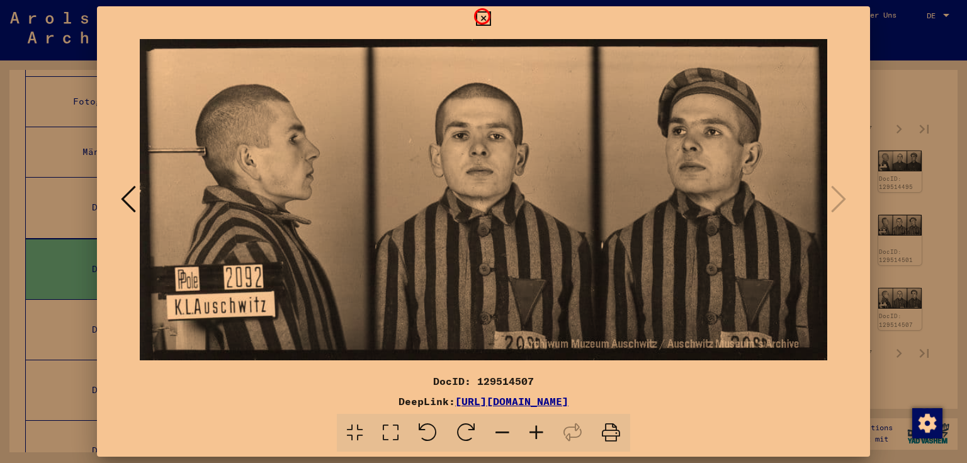
click at [480, 14] on icon at bounding box center [483, 18] width 14 height 15
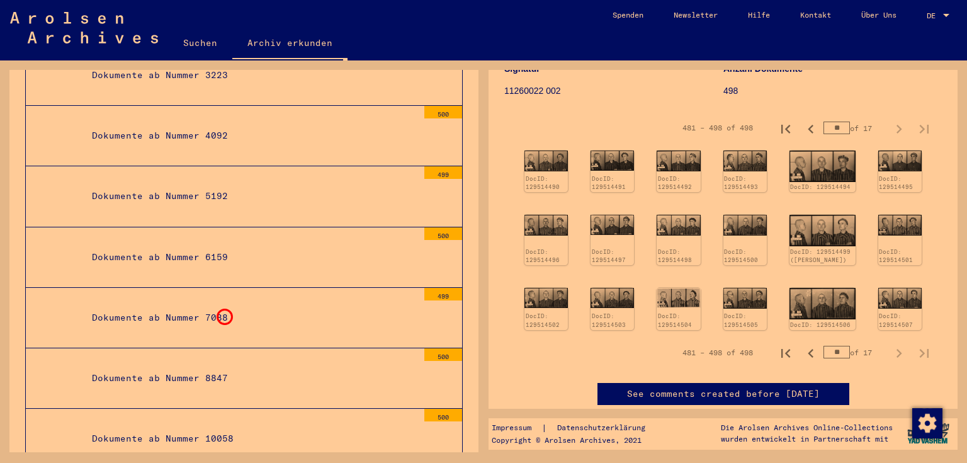
scroll to position [979, 0]
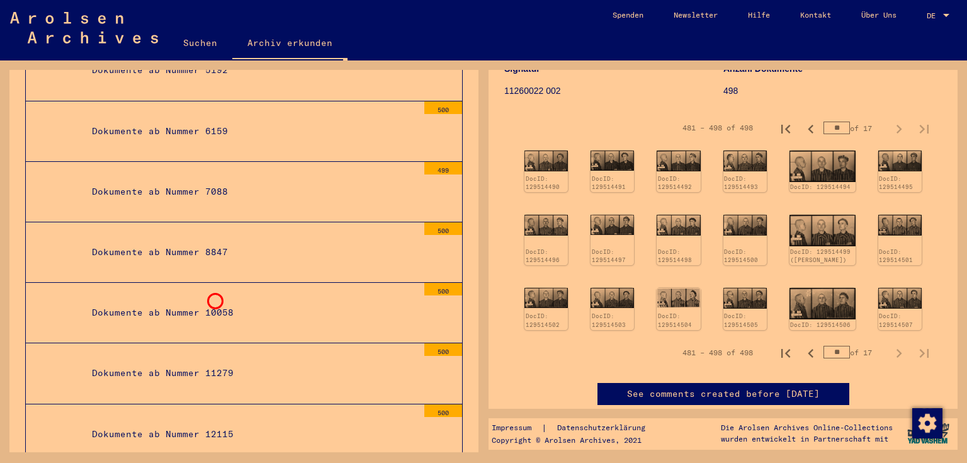
click at [213, 300] on div "Dokumente ab Nummer 10058" at bounding box center [249, 312] width 335 height 25
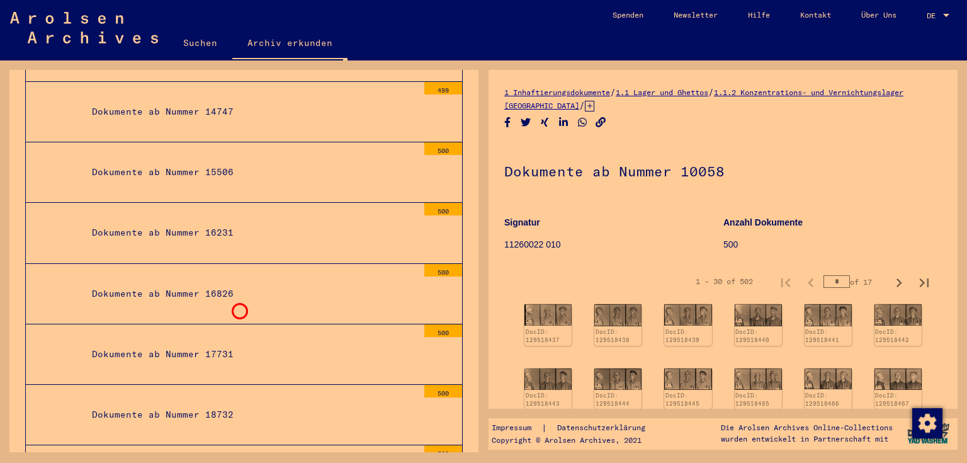
scroll to position [1609, 0]
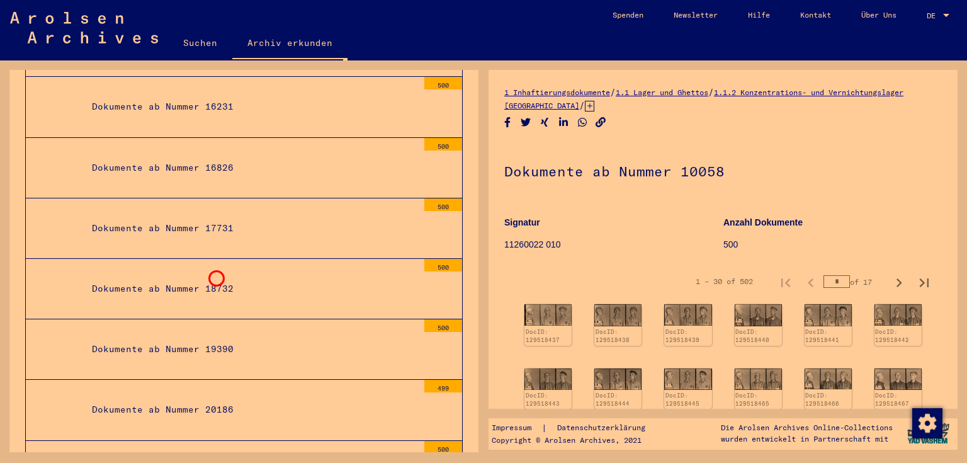
click at [215, 276] on div "Dokumente ab Nummer 18732" at bounding box center [249, 288] width 335 height 25
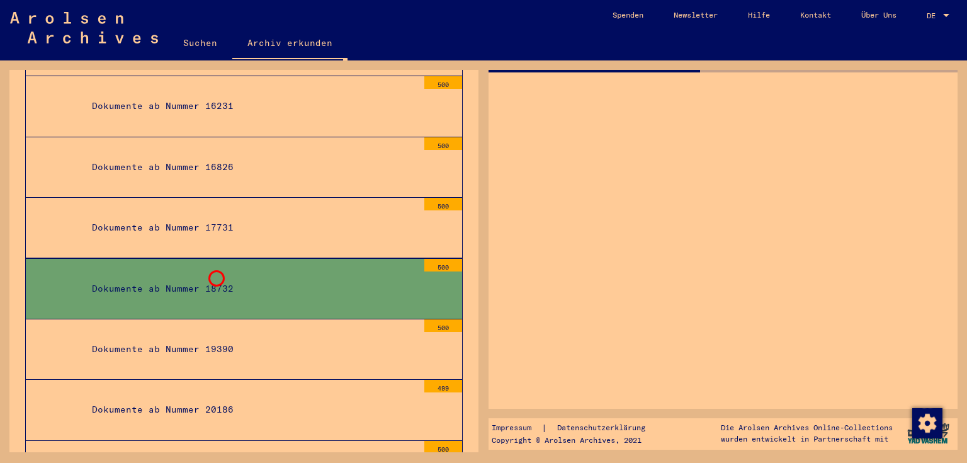
scroll to position [1608, 0]
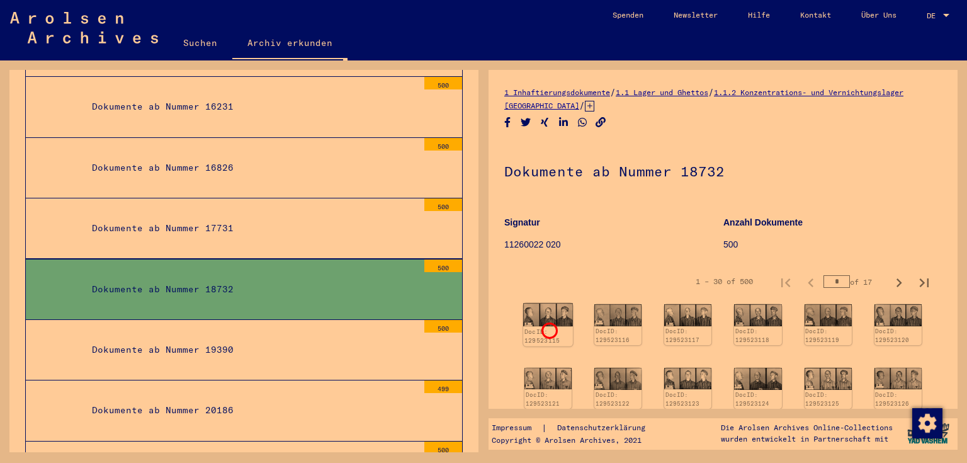
click at [547, 328] on div "DocID: 129523115" at bounding box center [548, 336] width 48 height 18
click at [539, 313] on img at bounding box center [548, 314] width 50 height 23
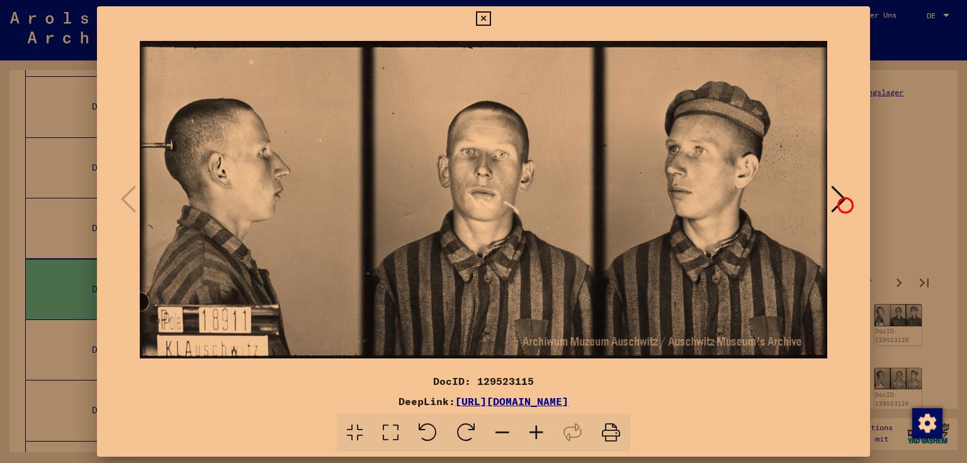
click at [843, 203] on icon at bounding box center [838, 199] width 15 height 30
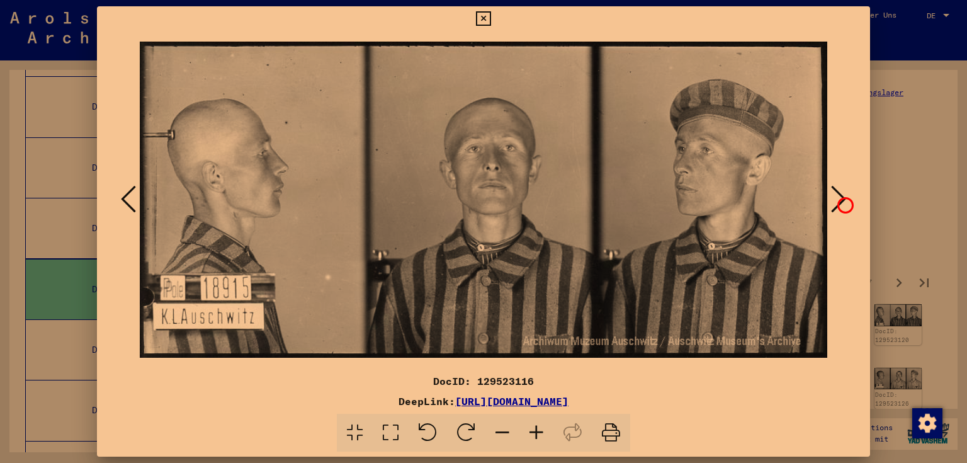
click at [843, 203] on icon at bounding box center [838, 199] width 15 height 30
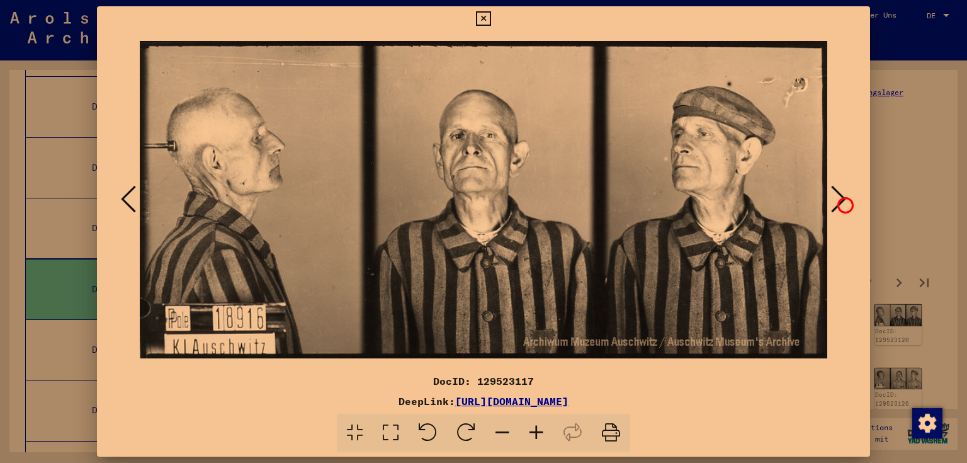
click at [843, 203] on icon at bounding box center [838, 199] width 15 height 30
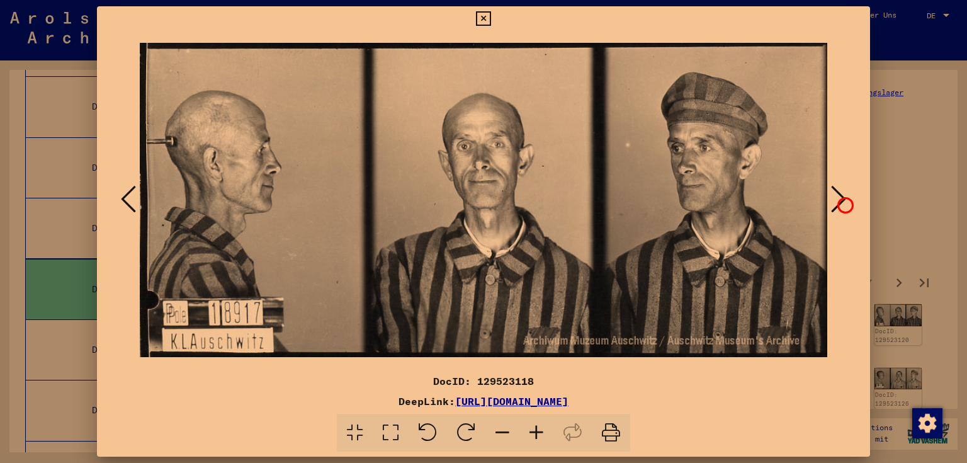
click at [843, 203] on icon at bounding box center [838, 199] width 15 height 30
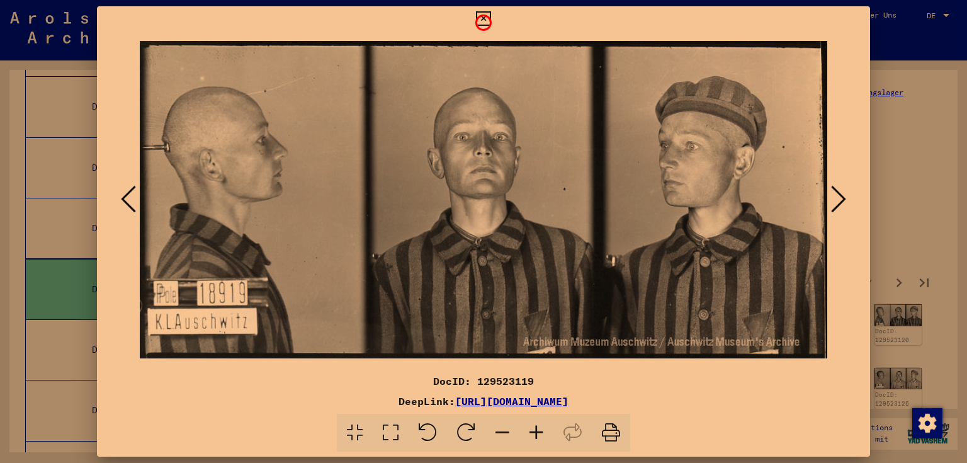
click at [481, 21] on icon at bounding box center [483, 18] width 14 height 15
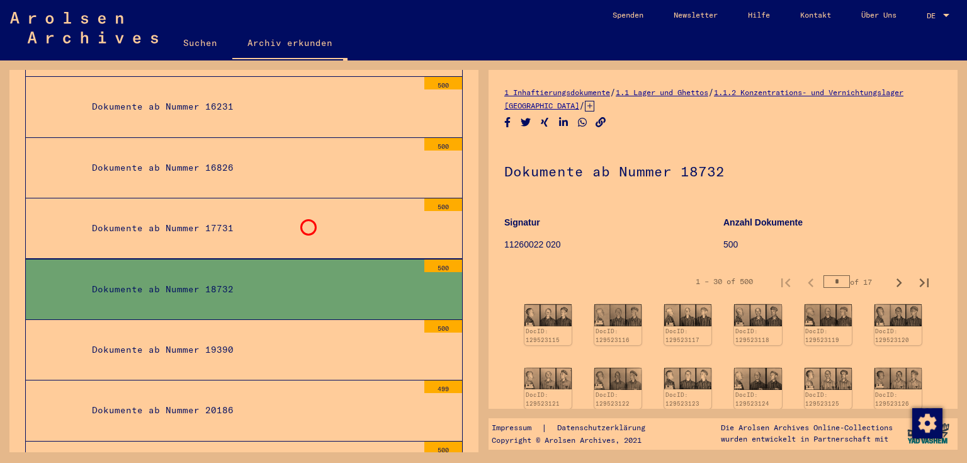
click at [306, 225] on div "Dokumente ab Nummer 17731" at bounding box center [249, 228] width 335 height 25
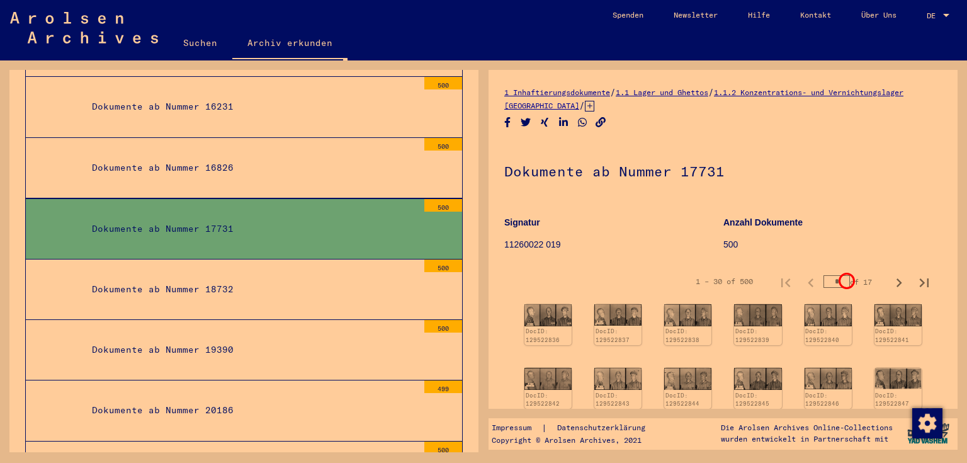
drag, startPoint x: 823, startPoint y: 279, endPoint x: 845, endPoint y: 279, distance: 22.0
click at [845, 279] on div "* of 17" at bounding box center [854, 282] width 63 height 12
type input "*"
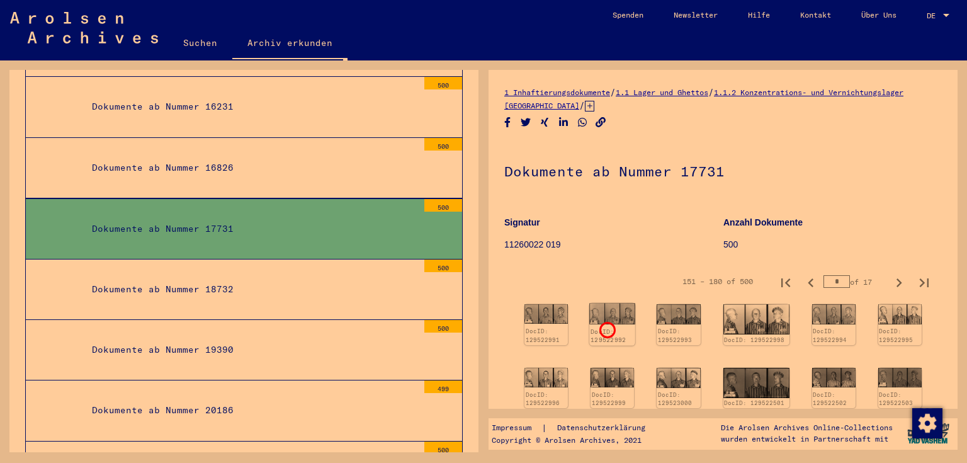
click at [605, 328] on link "DocID: 129522992" at bounding box center [608, 335] width 36 height 16
